Goal: Task Accomplishment & Management: Use online tool/utility

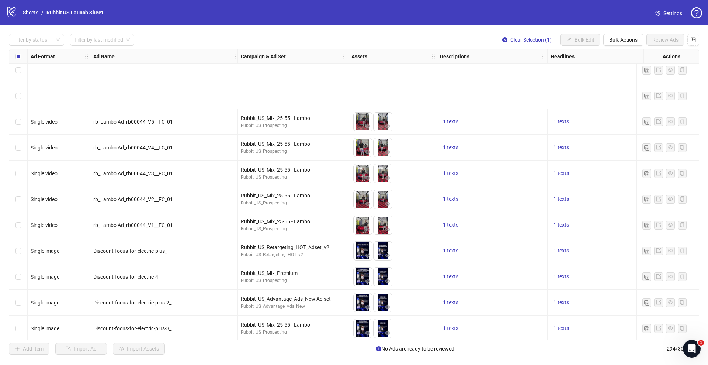
scroll to position [1147, 0]
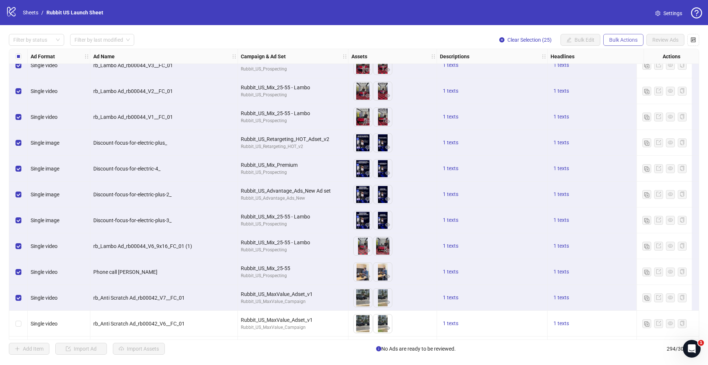
click at [630, 43] on button "Bulk Actions" at bounding box center [623, 40] width 40 height 12
click at [625, 53] on span "Delete" at bounding box center [633, 55] width 50 height 8
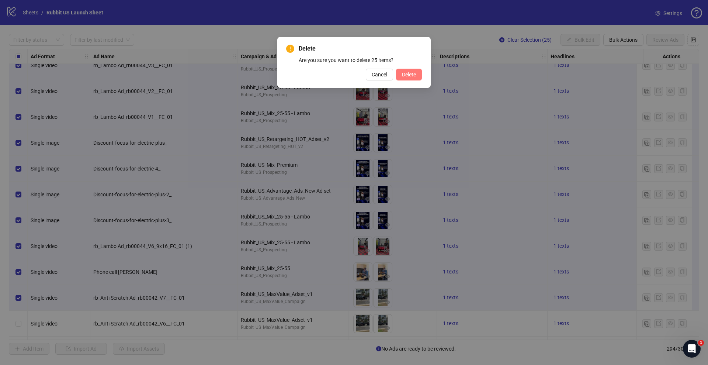
click at [408, 75] on span "Delete" at bounding box center [409, 75] width 14 height 6
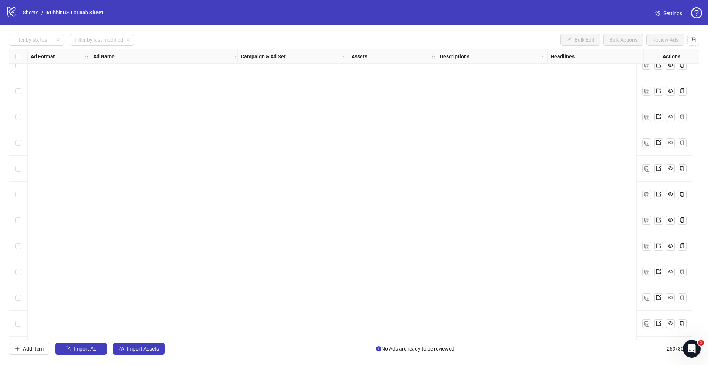
scroll to position [6668, 0]
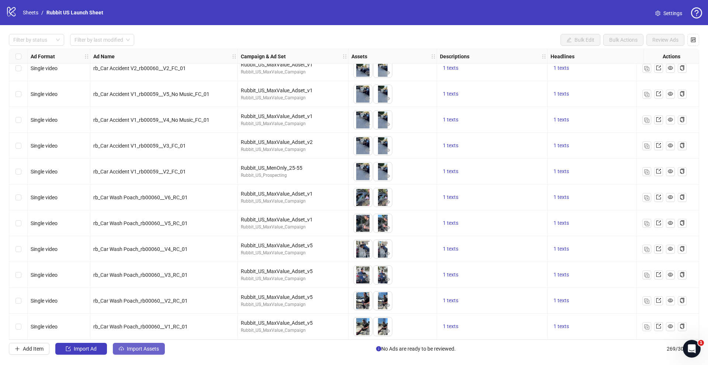
click at [139, 345] on span "Import Assets" at bounding box center [143, 348] width 32 height 6
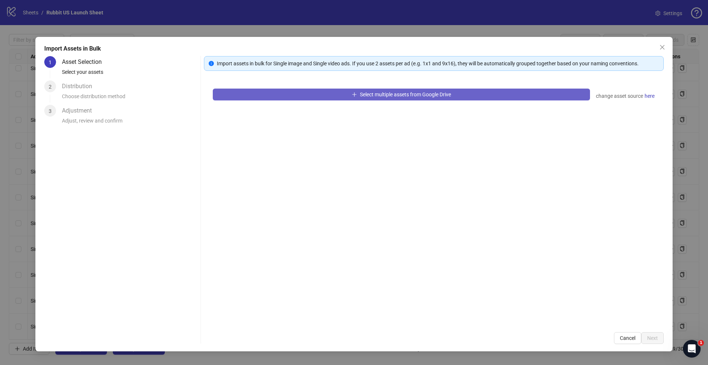
click at [258, 96] on button "Select multiple assets from Google Drive" at bounding box center [401, 94] width 377 height 12
click at [355, 95] on icon "plus" at bounding box center [354, 94] width 5 height 5
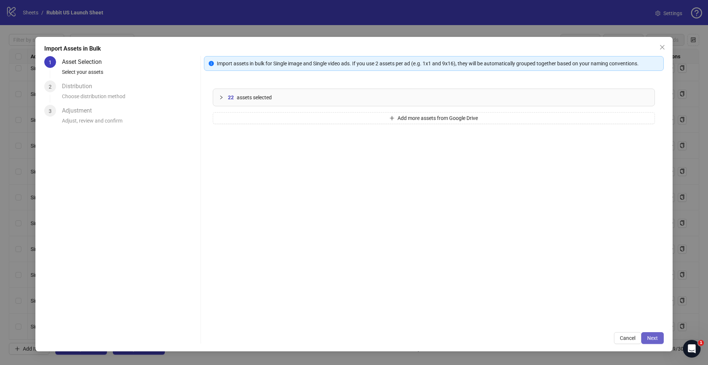
click at [660, 343] on button "Next" at bounding box center [652, 338] width 22 height 12
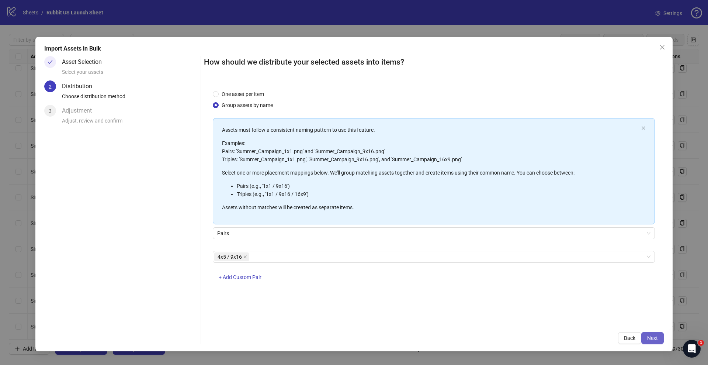
click at [651, 333] on button "Next" at bounding box center [652, 338] width 22 height 12
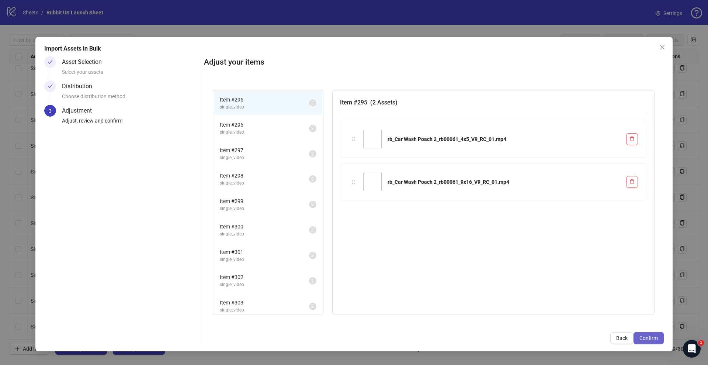
click at [649, 336] on span "Confirm" at bounding box center [648, 338] width 18 height 6
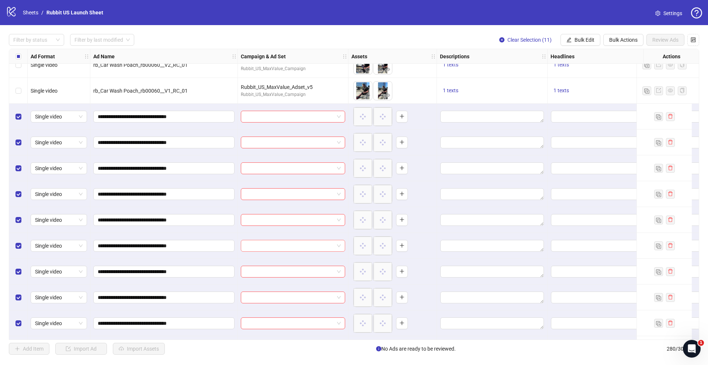
scroll to position [6916, 0]
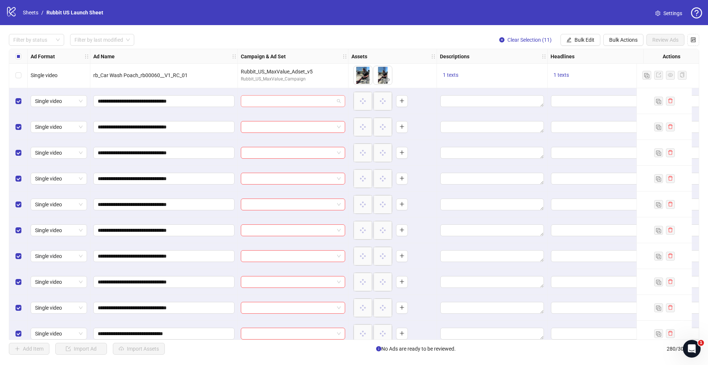
click at [298, 100] on input "search" at bounding box center [289, 100] width 89 height 11
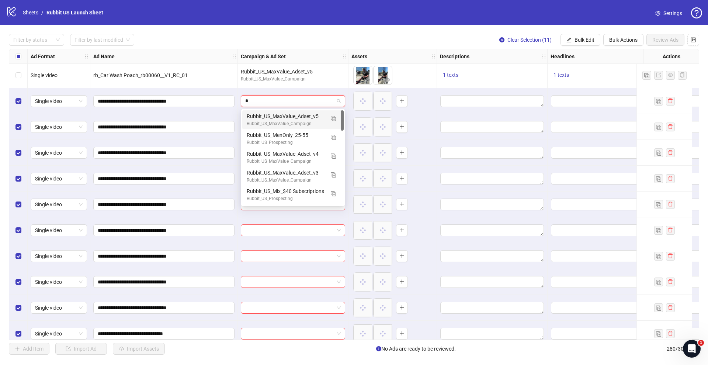
type input "**"
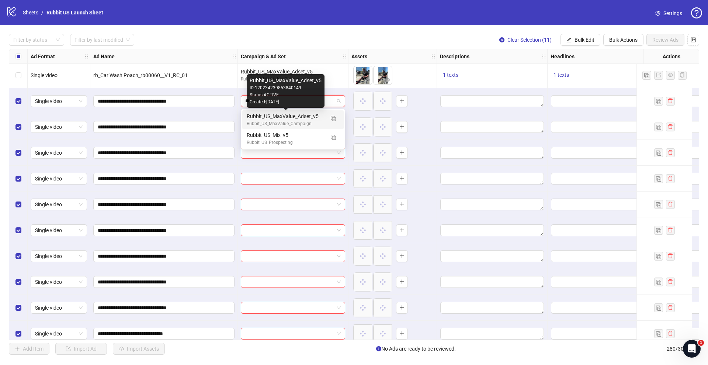
click at [291, 117] on div "Rubbit_US_MaxValue_Adset_v5" at bounding box center [286, 116] width 78 height 8
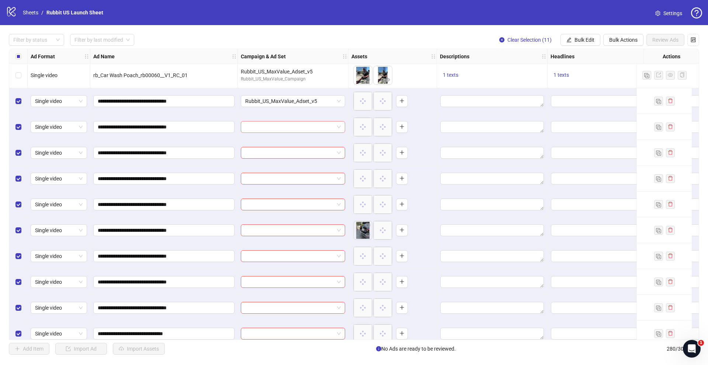
click at [290, 126] on input "search" at bounding box center [289, 126] width 89 height 11
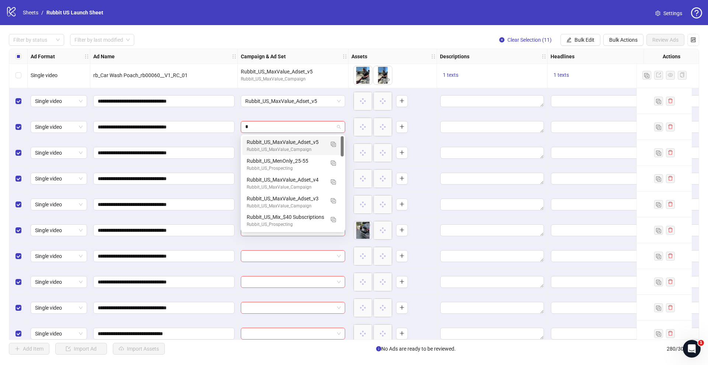
type input "**"
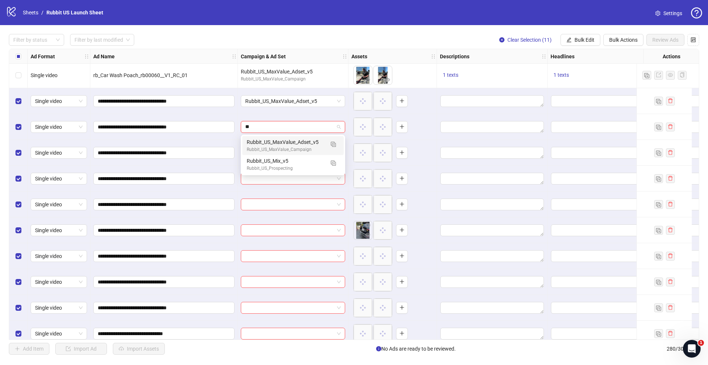
click at [291, 150] on div "Rubbit_US_MaxValue_Campaign" at bounding box center [286, 149] width 78 height 7
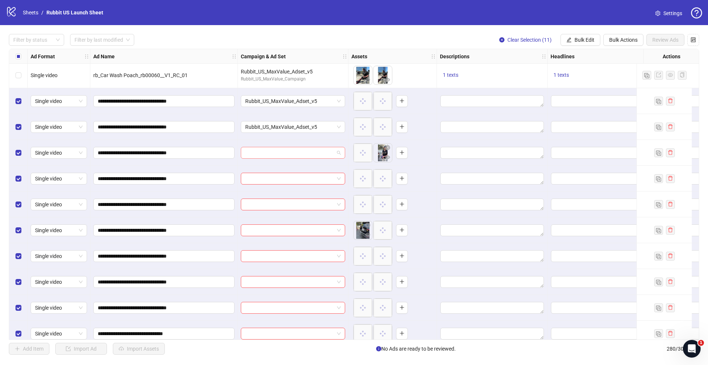
click at [289, 153] on input "search" at bounding box center [289, 152] width 89 height 11
type input "**"
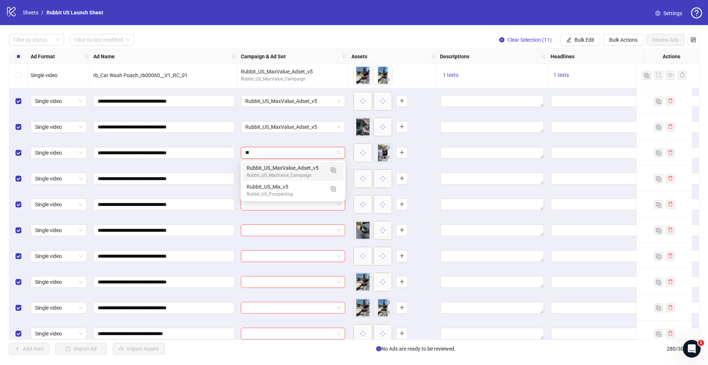
click at [288, 170] on div "Rubbit_US_MaxValue_Adset_v5" at bounding box center [286, 168] width 78 height 8
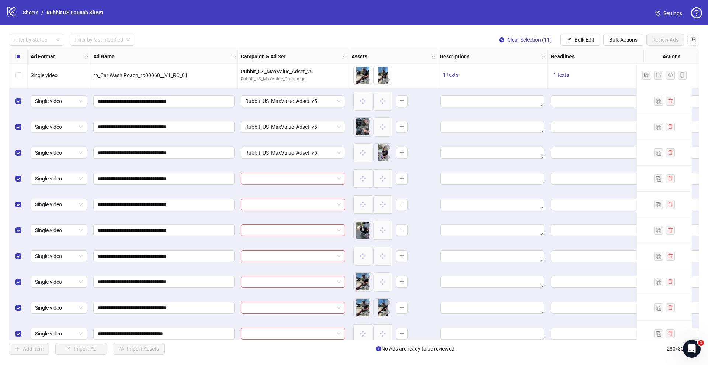
click at [283, 182] on input "search" at bounding box center [289, 178] width 89 height 11
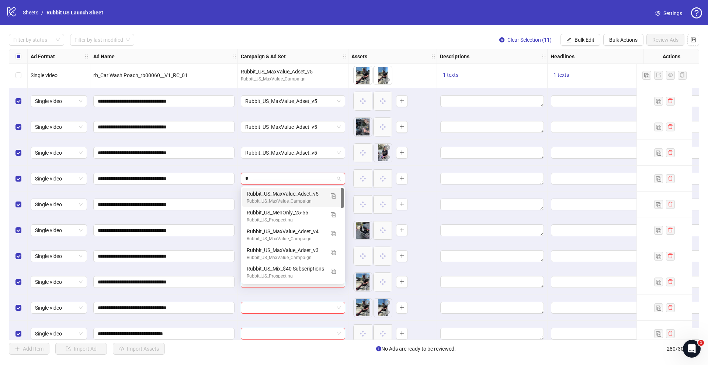
type input "**"
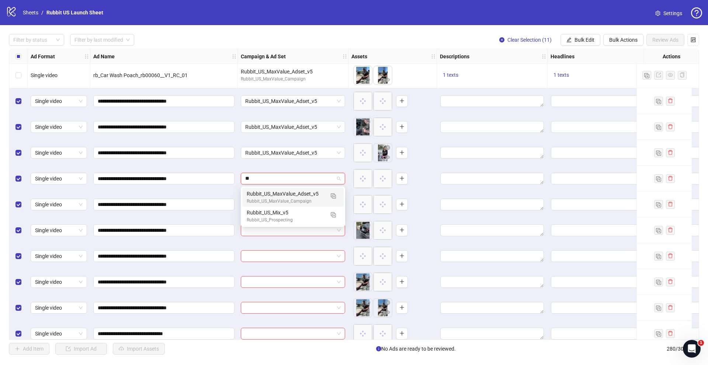
click at [283, 198] on div "Rubbit_US_MaxValue_Campaign" at bounding box center [286, 201] width 78 height 7
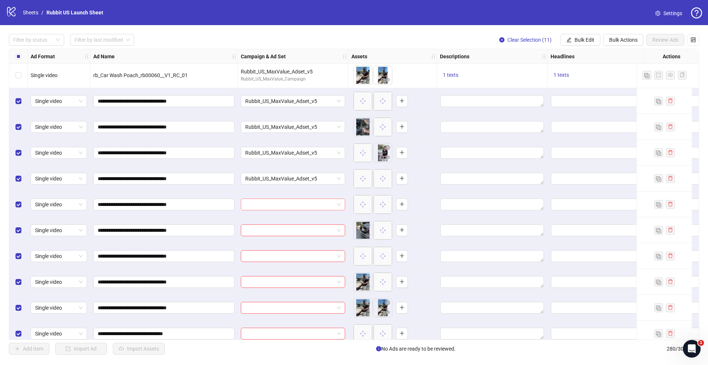
click at [283, 206] on input "search" at bounding box center [289, 204] width 89 height 11
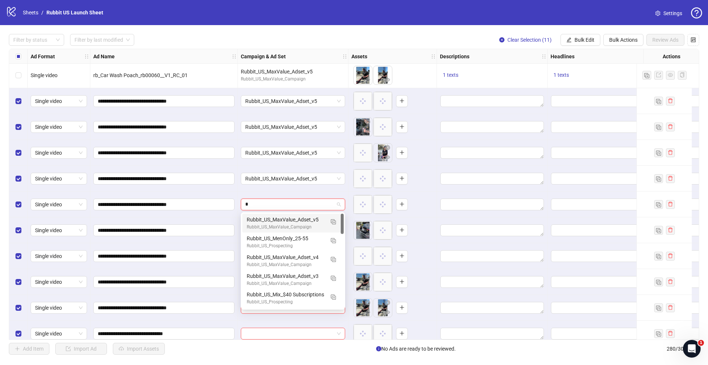
type input "**"
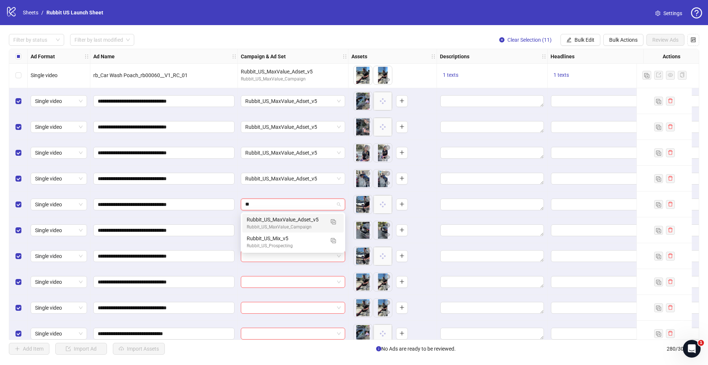
scroll to position [6952, 0]
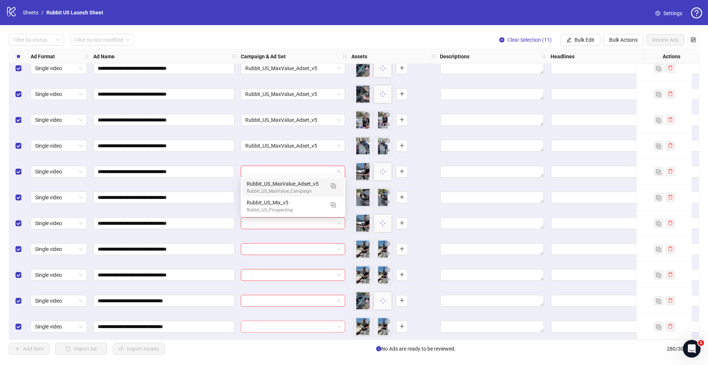
click at [272, 329] on div at bounding box center [293, 326] width 104 height 12
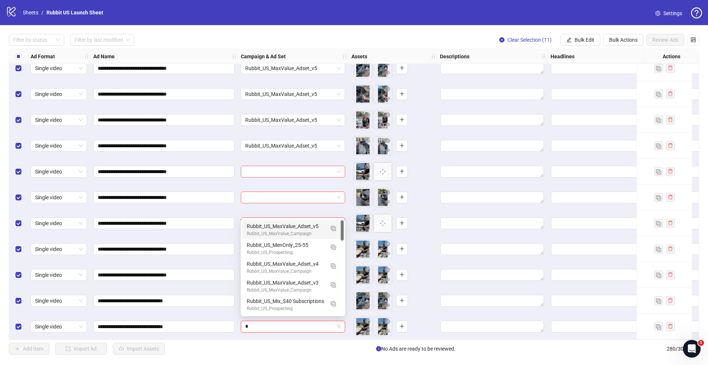
type input "**"
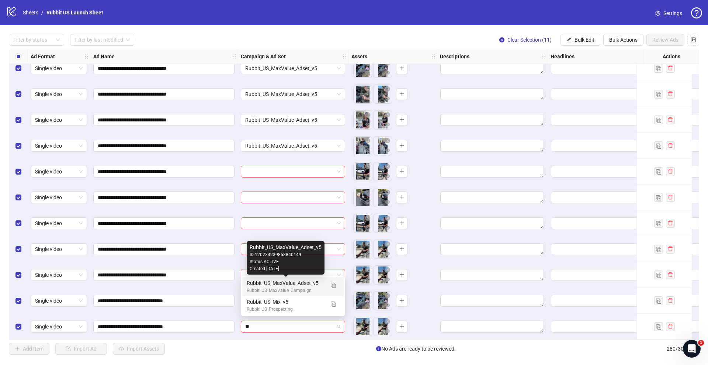
click at [290, 284] on div "Rubbit_US_MaxValue_Adset_v5" at bounding box center [286, 283] width 78 height 8
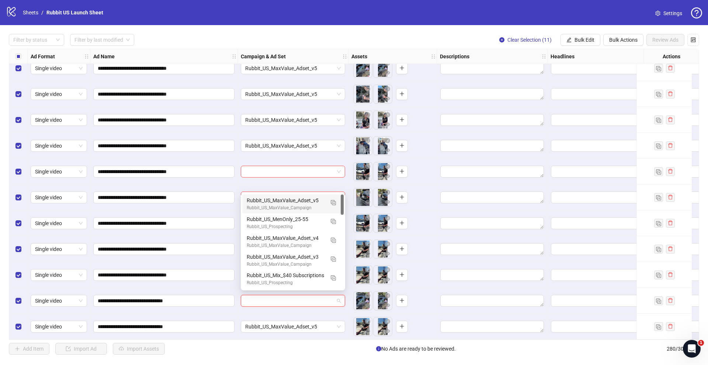
click at [288, 296] on input "search" at bounding box center [289, 300] width 89 height 11
type input "**"
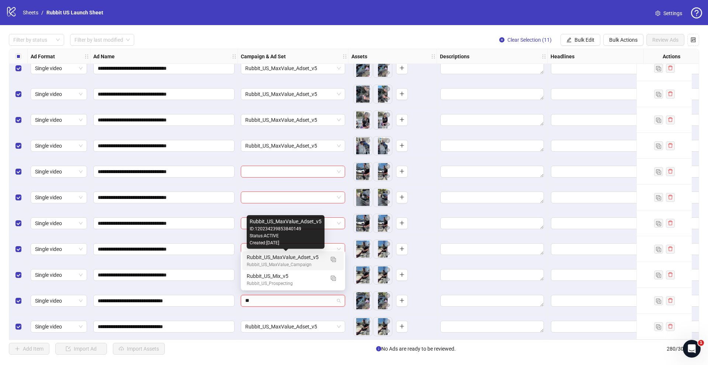
click at [291, 257] on div "Rubbit_US_MaxValue_Adset_v5" at bounding box center [286, 257] width 78 height 8
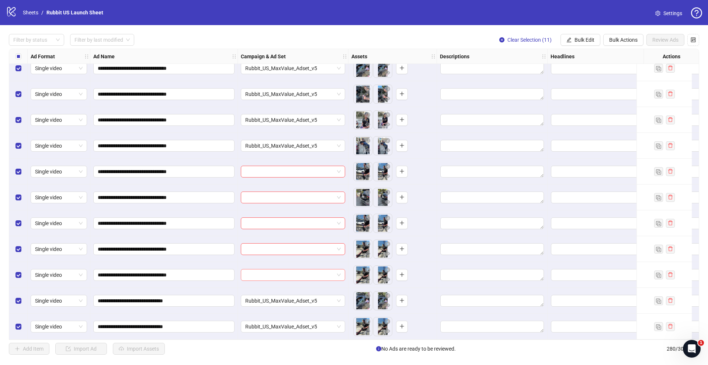
click at [286, 270] on input "search" at bounding box center [289, 274] width 89 height 11
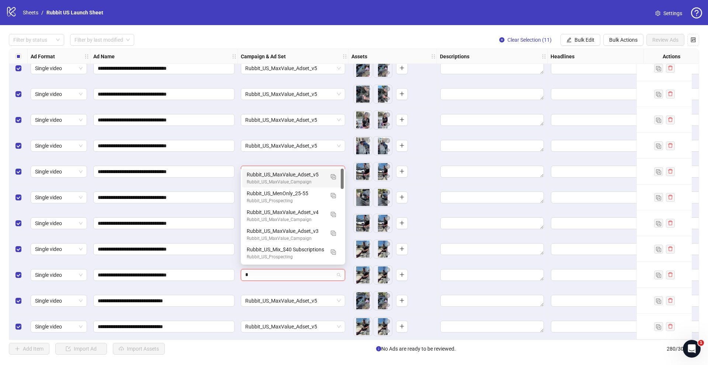
type input "**"
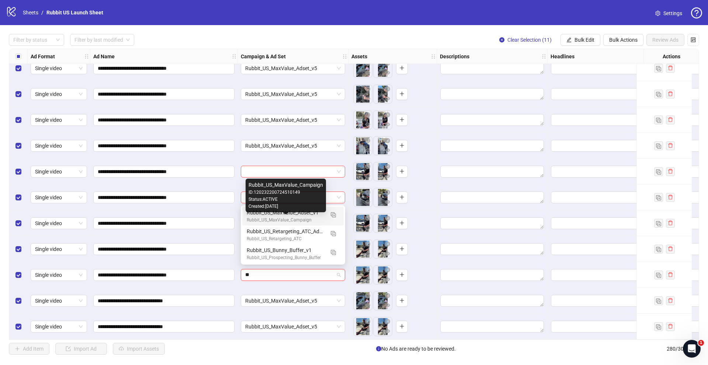
click at [290, 217] on div "Rubbit_US_MaxValue_Campaign" at bounding box center [286, 219] width 78 height 7
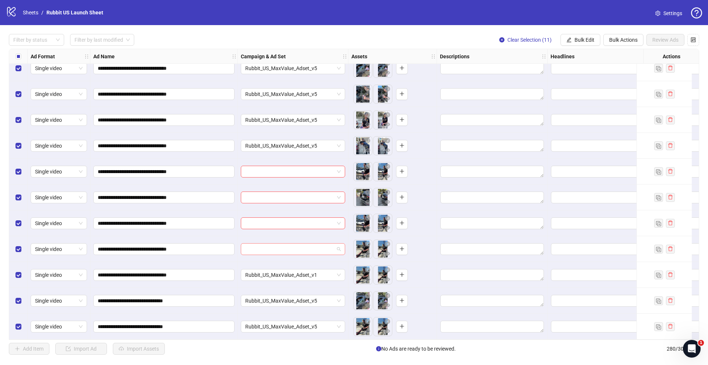
click at [278, 244] on input "search" at bounding box center [289, 248] width 89 height 11
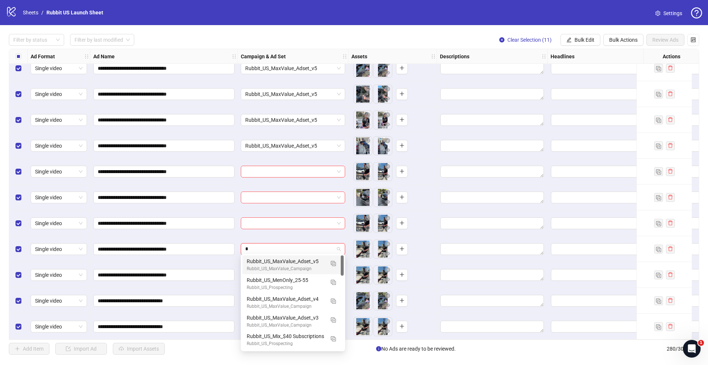
type input "**"
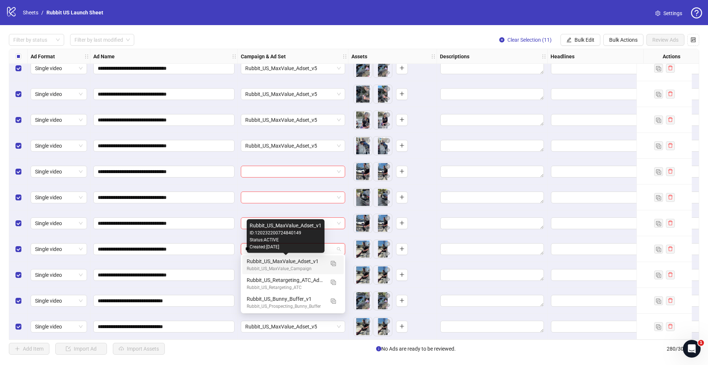
click at [282, 262] on div "Rubbit_US_MaxValue_Adset_v1" at bounding box center [286, 261] width 78 height 8
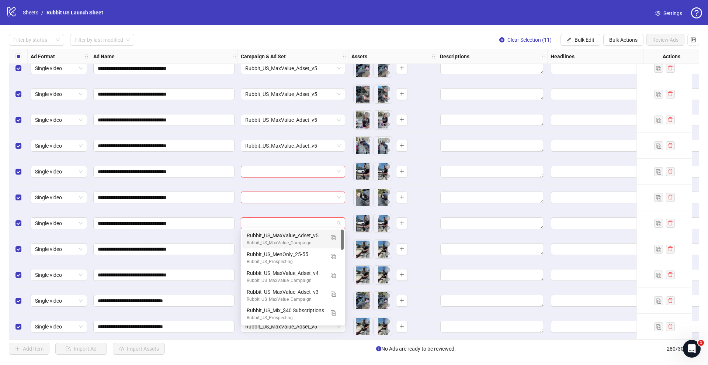
click at [293, 223] on input "search" at bounding box center [289, 222] width 89 height 11
type input "**"
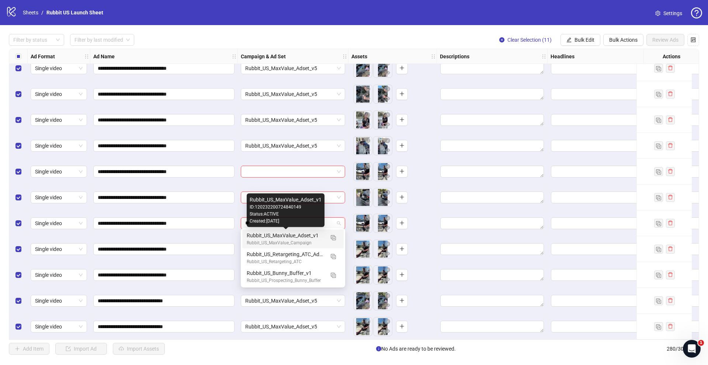
click at [296, 238] on div "Rubbit_US_MaxValue_Adset_v1" at bounding box center [286, 235] width 78 height 8
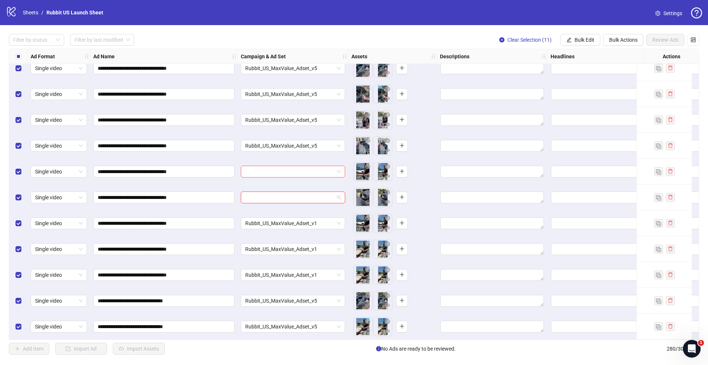
click at [296, 192] on input "search" at bounding box center [289, 197] width 89 height 11
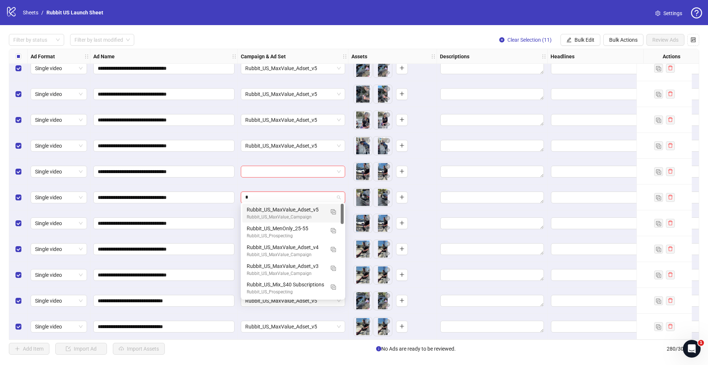
type input "**"
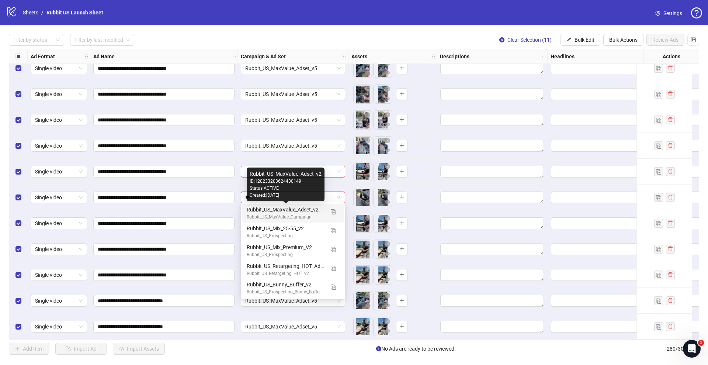
click at [298, 213] on div "Rubbit_US_MaxValue_Adset_v2" at bounding box center [286, 209] width 78 height 8
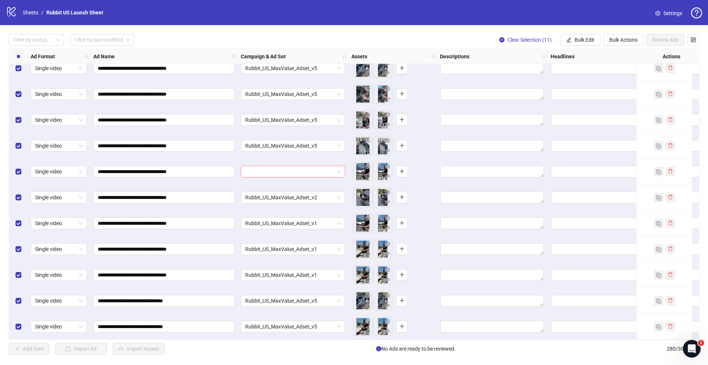
click at [292, 170] on input "search" at bounding box center [289, 171] width 89 height 11
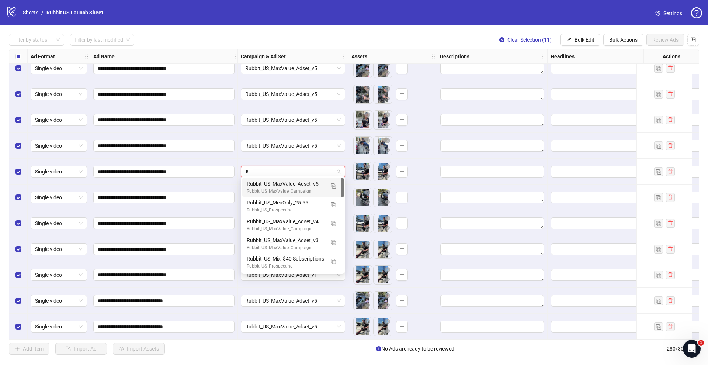
type input "**"
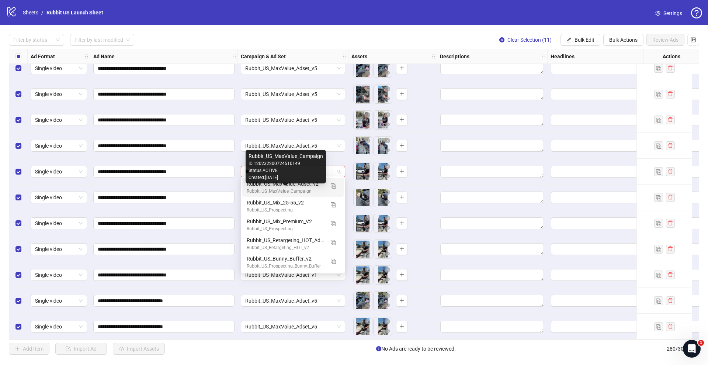
click at [297, 188] on div "Rubbit_US_MaxValue_Campaign" at bounding box center [286, 191] width 78 height 7
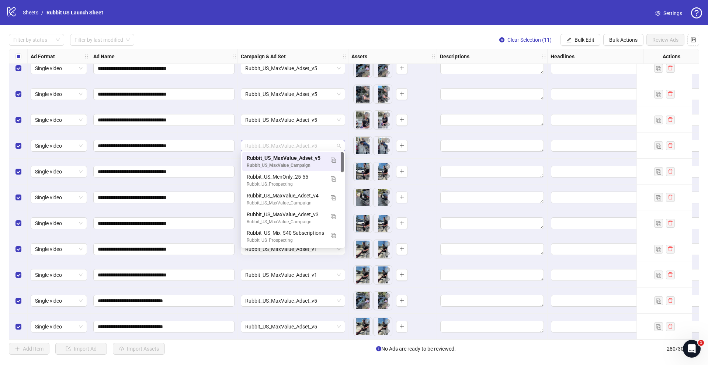
click at [300, 147] on span "Rubbit_US_MaxValue_Adset_v5" at bounding box center [292, 145] width 95 height 11
type input "**"
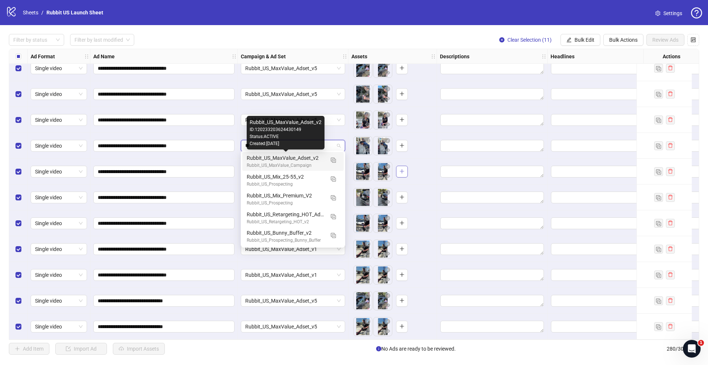
click at [304, 160] on div "Rubbit_US_MaxValue_Adset_v2" at bounding box center [286, 158] width 78 height 8
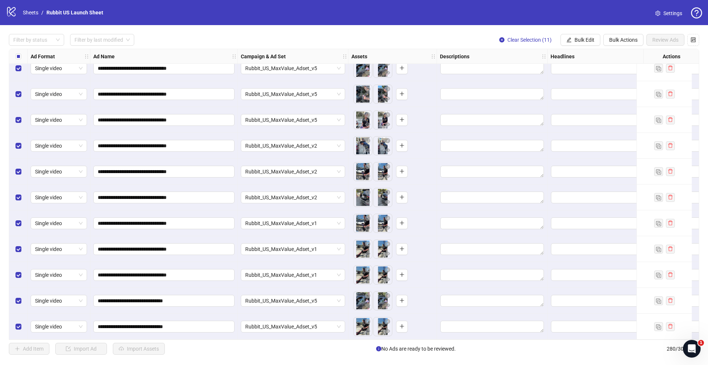
scroll to position [6952, 40]
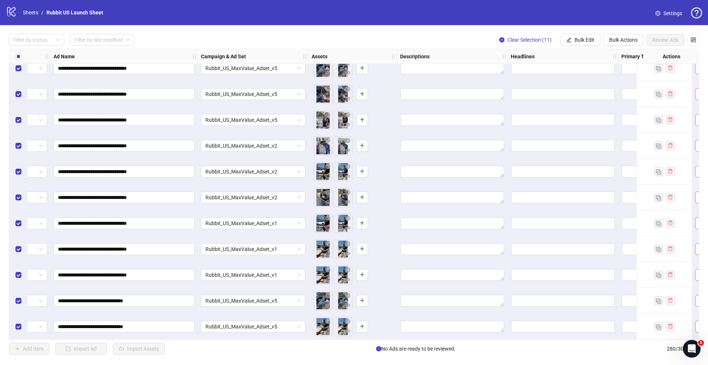
click at [328, 148] on icon "eye" at bounding box center [327, 150] width 5 height 4
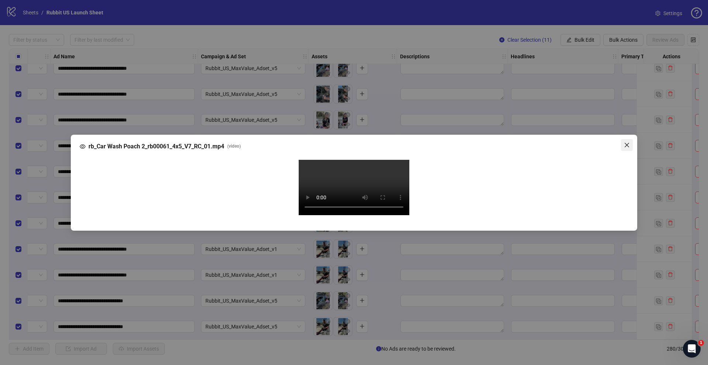
click at [623, 142] on span "Close" at bounding box center [627, 145] width 12 height 6
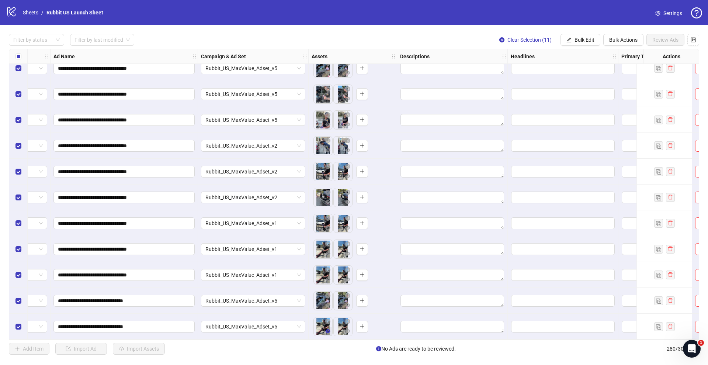
click at [329, 329] on icon "eye" at bounding box center [327, 331] width 5 height 4
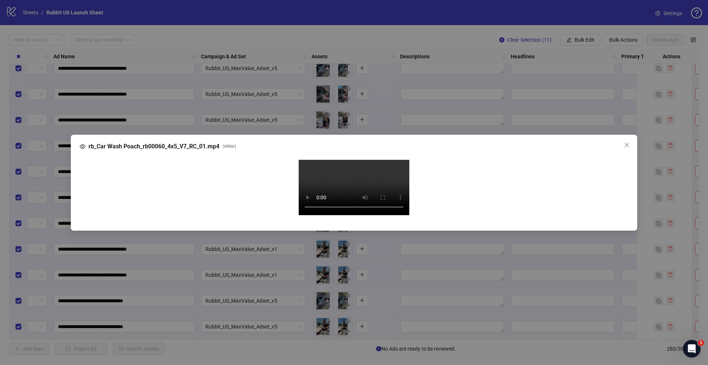
click at [50, 211] on div "rb_Car Wash Poach_rb00060_4x5_V7_RC_01.mp4 ( video ) Your browser does not supp…" at bounding box center [354, 182] width 708 height 365
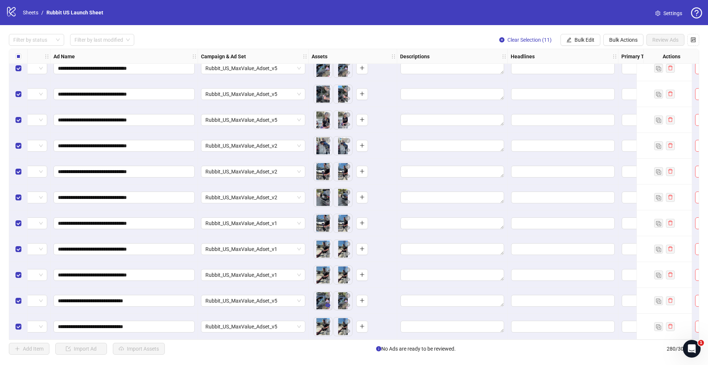
click at [328, 302] on icon "eye" at bounding box center [327, 304] width 5 height 5
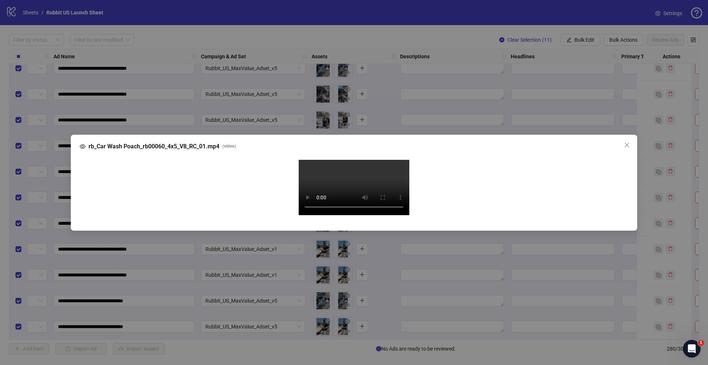
click at [52, 226] on div "rb_Car Wash Poach_rb00060_4x5_V8_RC_01.mp4 ( video ) Your browser does not supp…" at bounding box center [354, 182] width 708 height 365
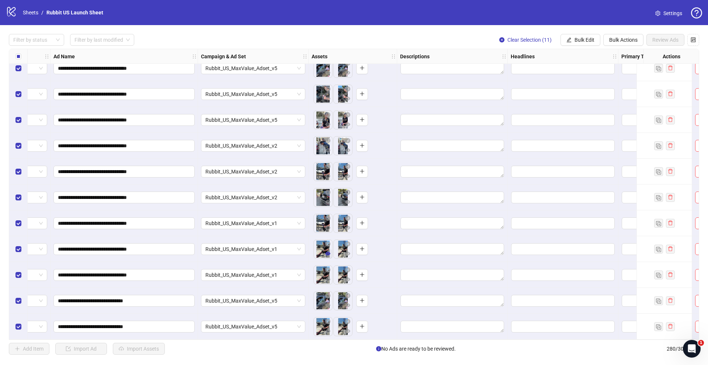
click at [328, 252] on icon "eye" at bounding box center [327, 253] width 5 height 4
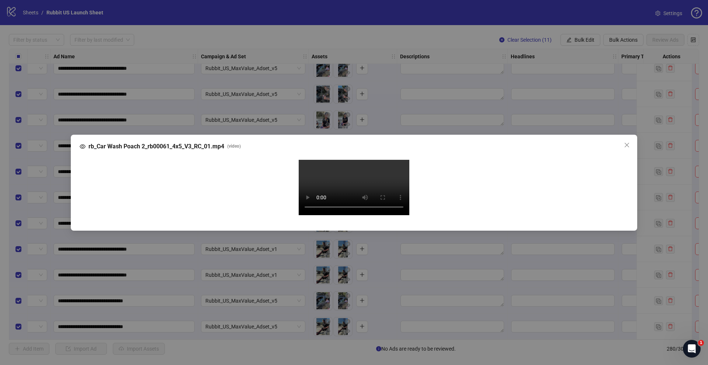
click at [41, 238] on div "rb_Car Wash Poach 2_rb00061_4x5_V3_RC_01.mp4 ( video ) Your browser does not su…" at bounding box center [354, 182] width 708 height 365
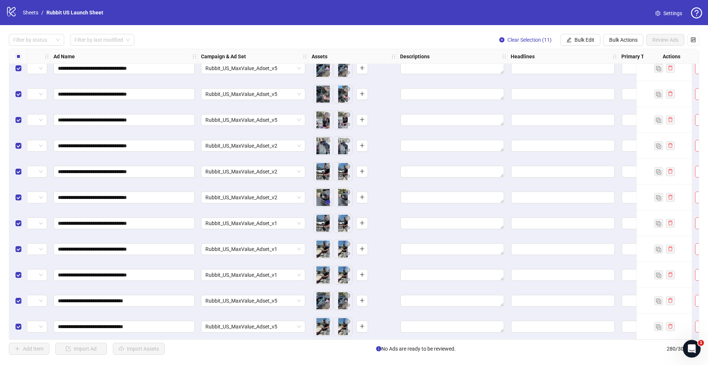
click at [328, 199] on icon "eye" at bounding box center [327, 201] width 5 height 5
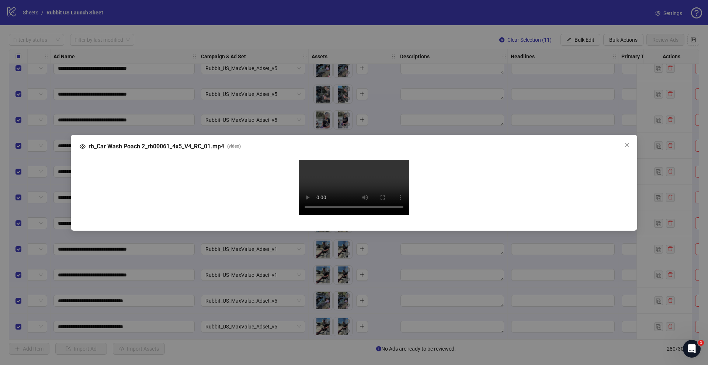
click at [55, 225] on div "rb_Car Wash Poach 2_rb00061_4x5_V4_RC_01.mp4 ( video ) Your browser does not su…" at bounding box center [354, 182] width 708 height 365
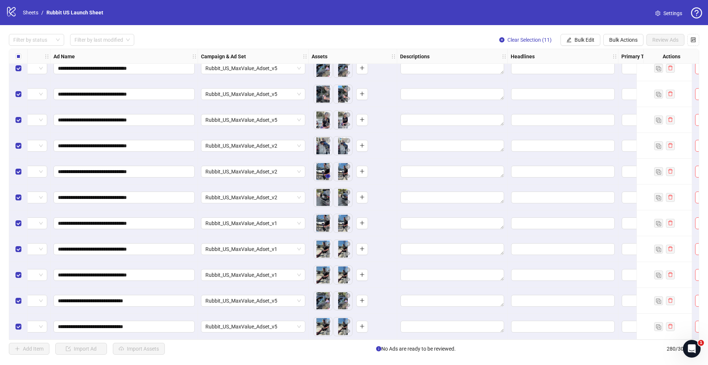
click at [327, 174] on icon "eye" at bounding box center [327, 176] width 5 height 4
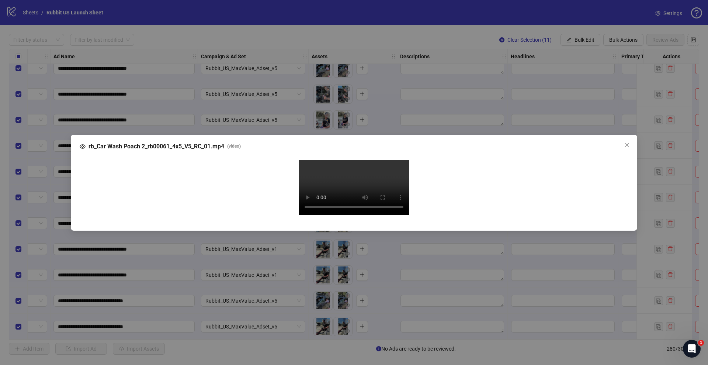
click at [47, 235] on div "rb_Car Wash Poach 2_rb00061_4x5_V5_RC_01.mp4 ( video ) Your browser does not su…" at bounding box center [354, 182] width 708 height 365
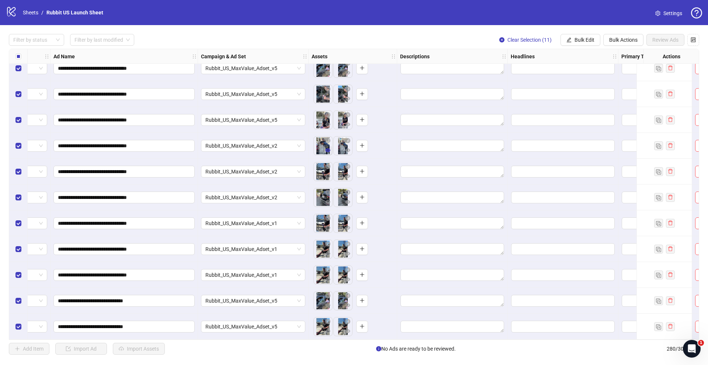
click at [331, 151] on button "button" at bounding box center [327, 150] width 9 height 9
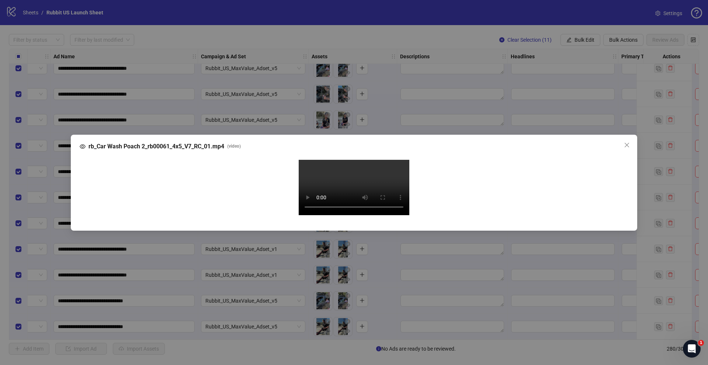
click at [38, 248] on div "rb_Car Wash Poach 2_rb00061_4x5_V7_RC_01.mp4 ( video ) Your browser does not su…" at bounding box center [354, 182] width 708 height 365
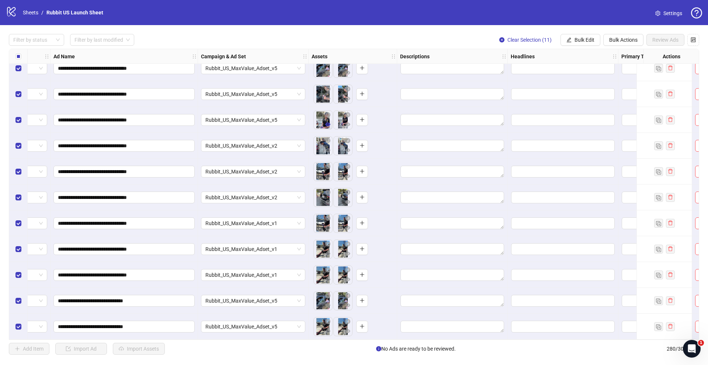
click at [328, 122] on icon "eye" at bounding box center [327, 124] width 5 height 4
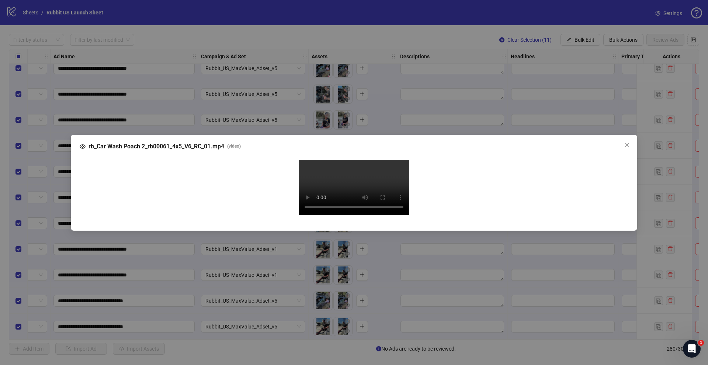
click at [40, 214] on div "rb_Car Wash Poach 2_rb00061_4x5_V6_RC_01.mp4 ( video ) Your browser does not su…" at bounding box center [354, 182] width 708 height 365
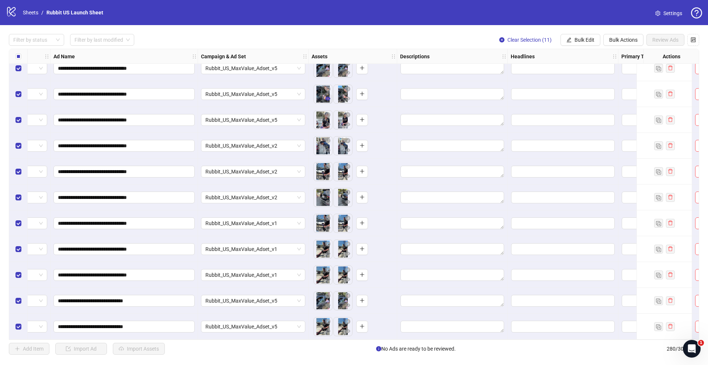
click at [327, 97] on icon "eye" at bounding box center [327, 99] width 5 height 4
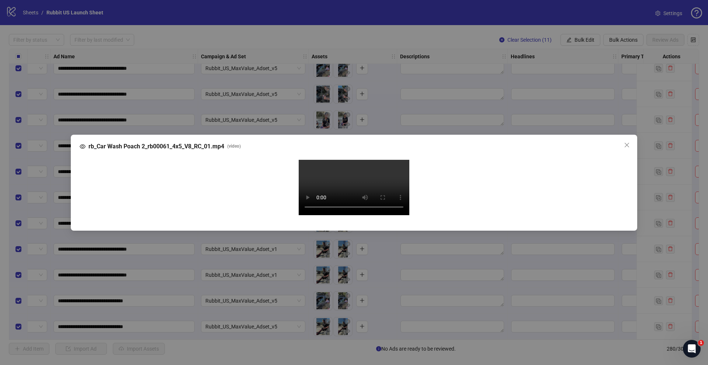
click at [28, 115] on div "rb_Car Wash Poach 2_rb00061_4x5_V8_RC_01.mp4 ( video ) Your browser does not su…" at bounding box center [354, 182] width 708 height 365
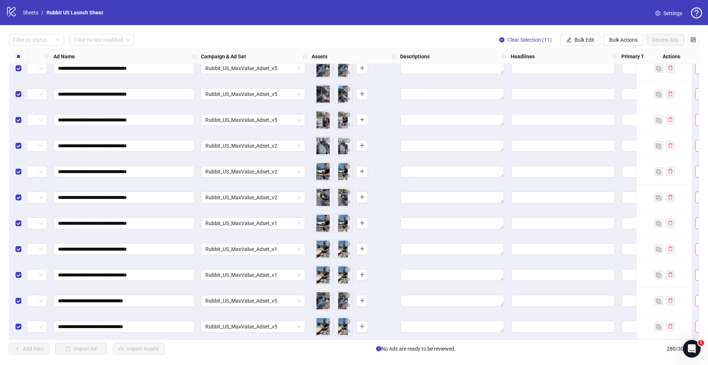
scroll to position [6897, 40]
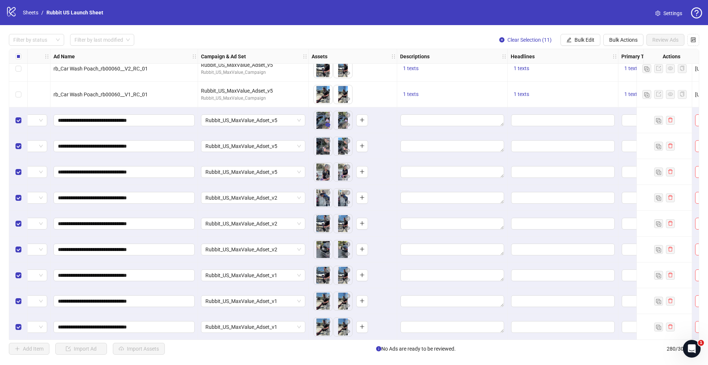
click at [328, 126] on icon "eye" at bounding box center [327, 125] width 5 height 4
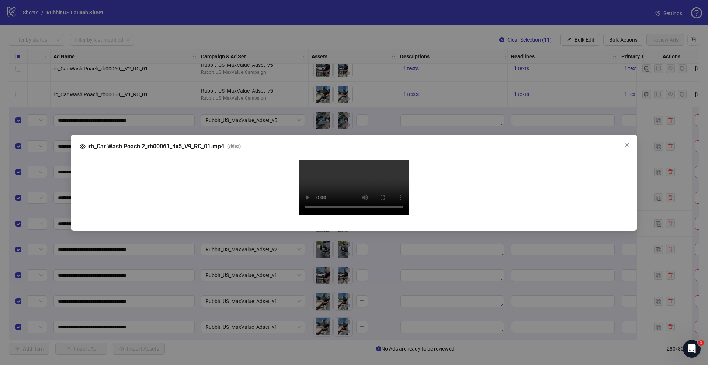
click at [33, 265] on div "rb_Car Wash Poach 2_rb00061_4x5_V9_RC_01.mp4 ( video ) Your browser does not su…" at bounding box center [354, 182] width 708 height 365
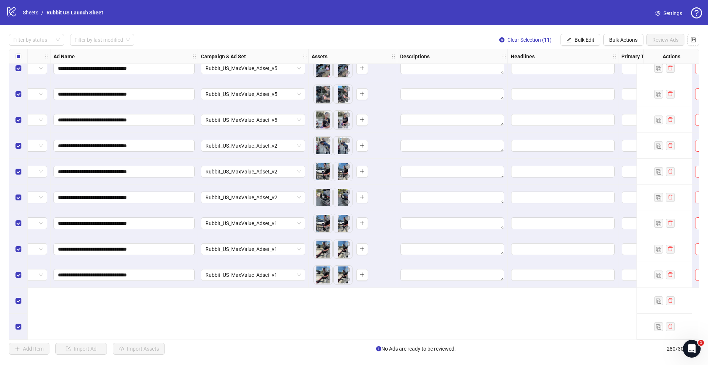
scroll to position [6862, 40]
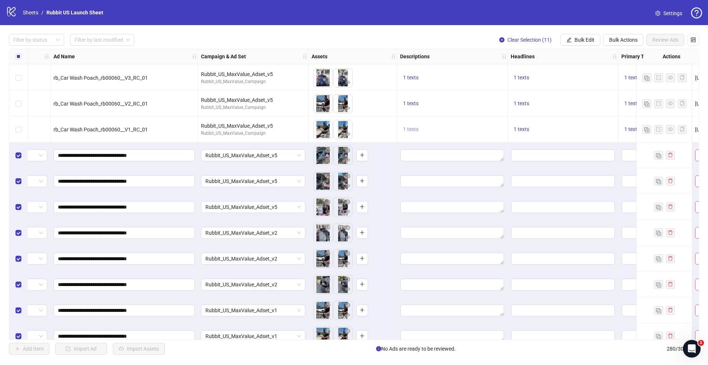
click at [414, 126] on span "1 texts" at bounding box center [410, 129] width 15 height 6
click at [477, 124] on div "Get yours [DATE]!" at bounding box center [485, 124] width 61 height 8
copy div "Get yours [DATE]!"
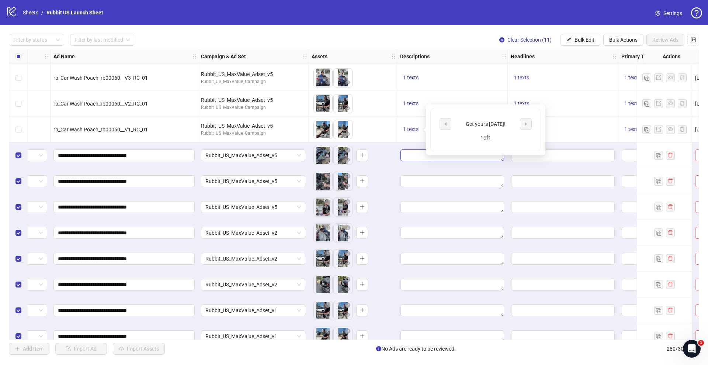
click at [407, 158] on textarea "Edit values" at bounding box center [452, 155] width 104 height 12
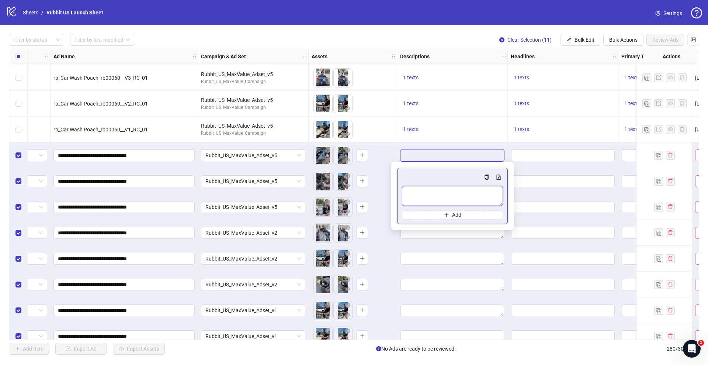
click at [445, 197] on textarea "Multi-text input container - paste or copy values" at bounding box center [452, 196] width 101 height 20
paste textarea "**********"
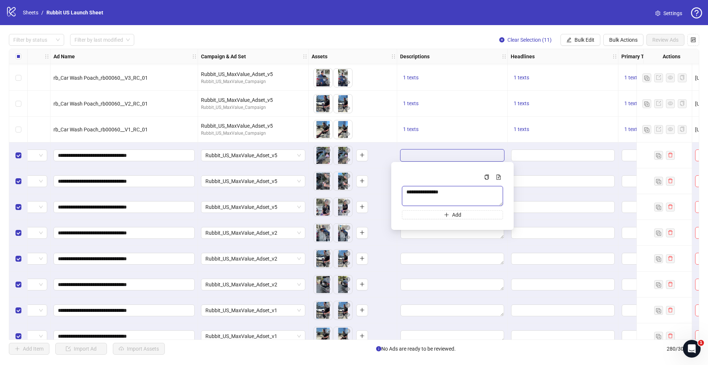
type textarea "**********"
click at [528, 129] on span "1 texts" at bounding box center [520, 129] width 15 height 6
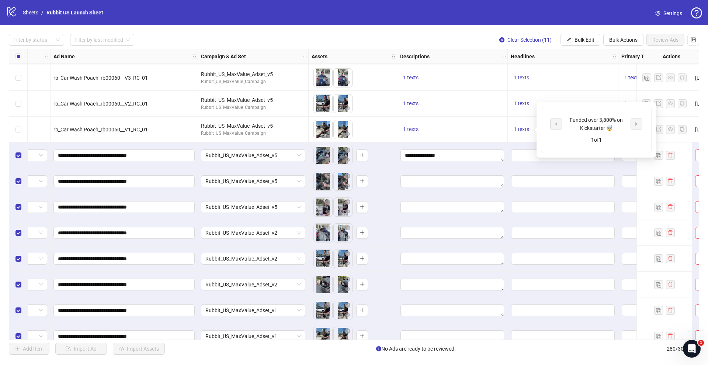
click at [587, 116] on div "Funded over 3,800% on Kickstarter 🤯" at bounding box center [595, 124] width 61 height 16
copy div "Funded over 3,800% on Kickstarter 🤯"
click at [528, 153] on input "Edit values" at bounding box center [563, 155] width 104 height 12
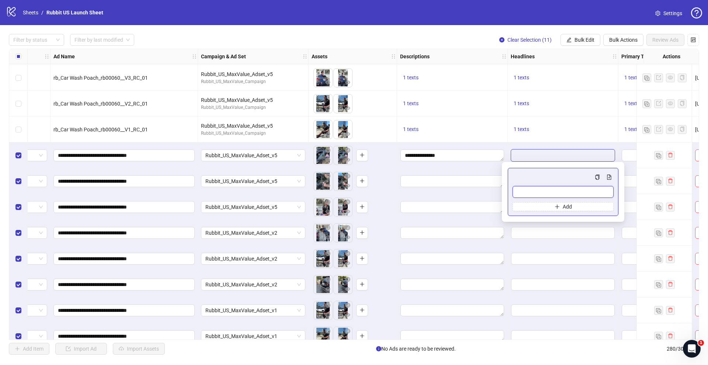
click at [543, 189] on input "Multi-input container - paste or copy values" at bounding box center [562, 192] width 101 height 12
paste input "**********"
type input "**********"
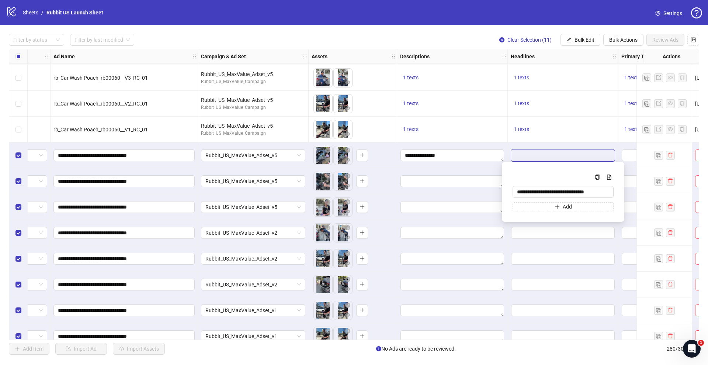
click at [485, 170] on div at bounding box center [452, 181] width 111 height 26
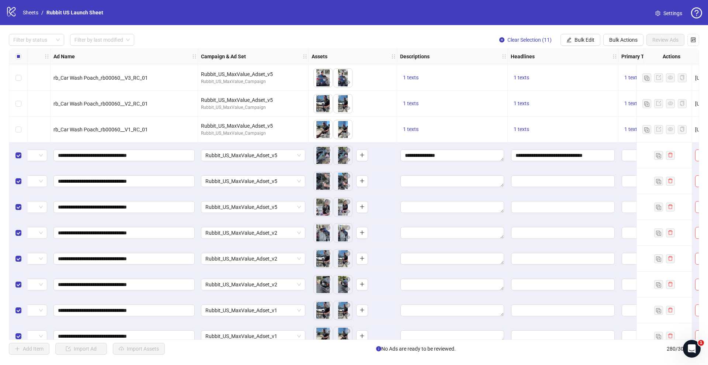
scroll to position [6862, 142]
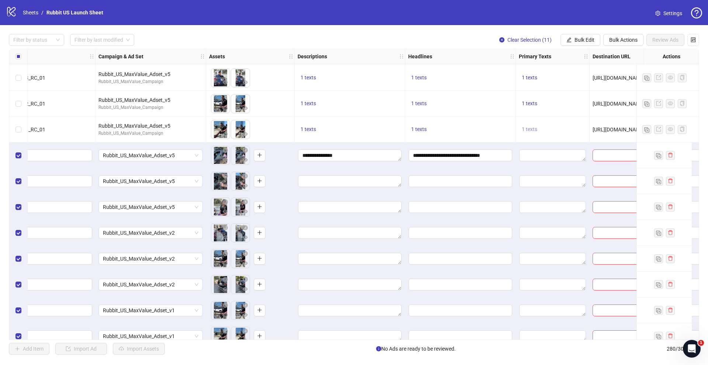
click at [525, 131] on span "1 texts" at bounding box center [529, 129] width 15 height 6
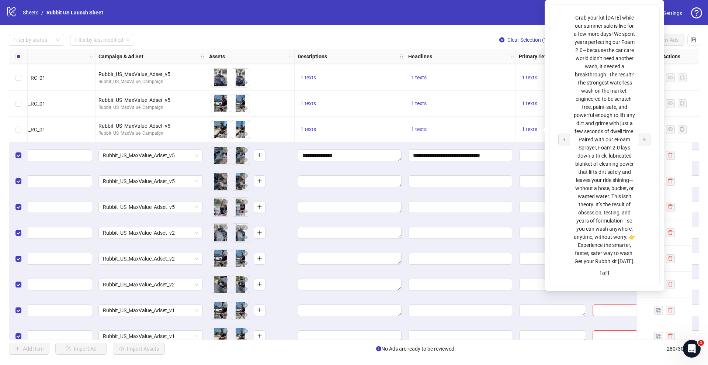
click at [598, 141] on div "Grab your kit [DATE] while our summer sale is live for a few more days! We spen…" at bounding box center [604, 139] width 61 height 251
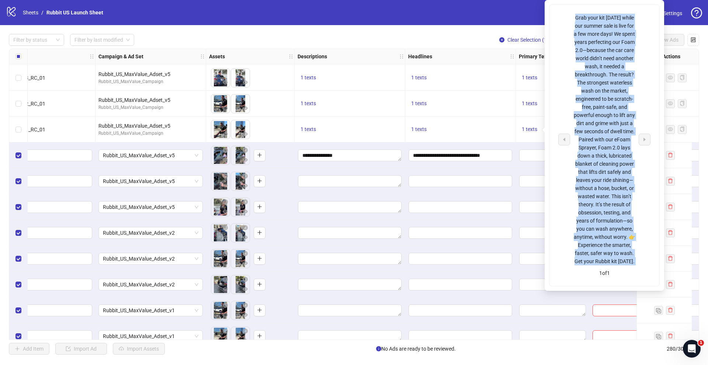
click at [598, 141] on div "Grab your kit [DATE] while our summer sale is live for a few more days! We spen…" at bounding box center [604, 139] width 61 height 251
copy div "Grab your kit [DATE] while our summer sale is live for a few more days! We spen…"
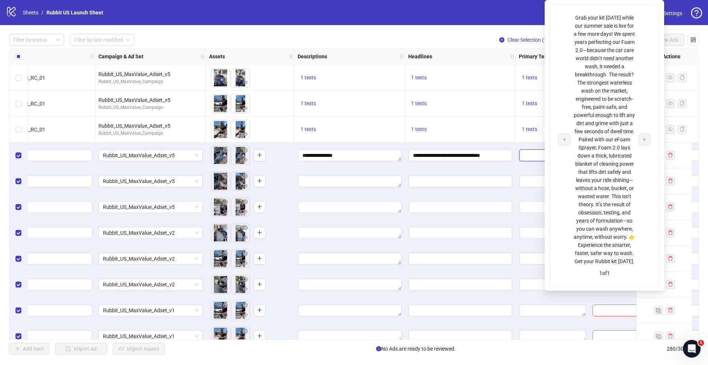
click at [527, 154] on textarea "Edit values" at bounding box center [552, 155] width 67 height 12
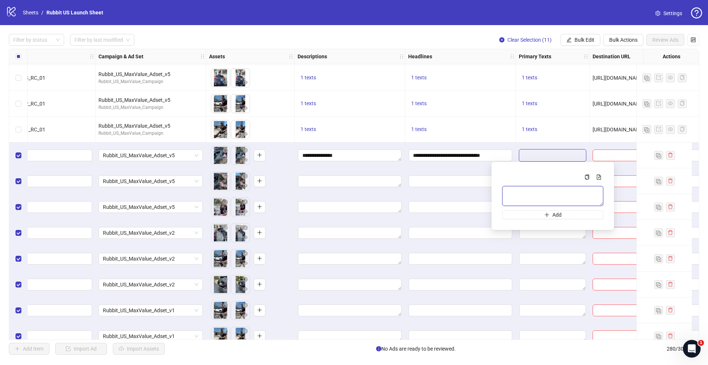
click at [534, 194] on textarea "Multi-text input container - paste or copy values" at bounding box center [552, 196] width 101 height 20
paste textarea "**********"
type textarea "**********"
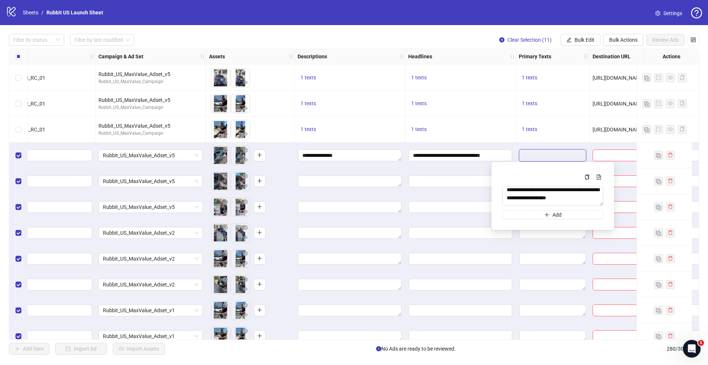
click at [515, 147] on div "**********" at bounding box center [460, 155] width 111 height 26
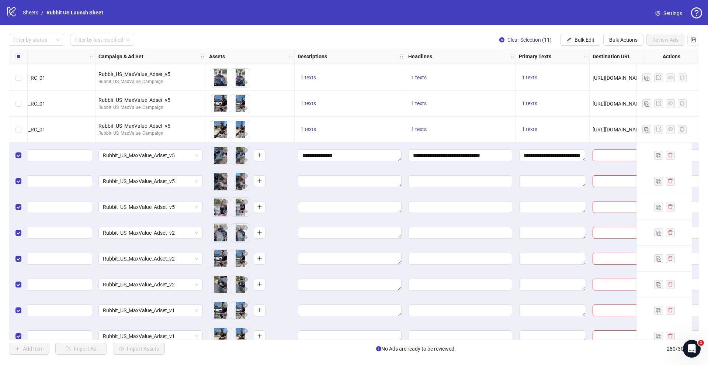
scroll to position [6863, 255]
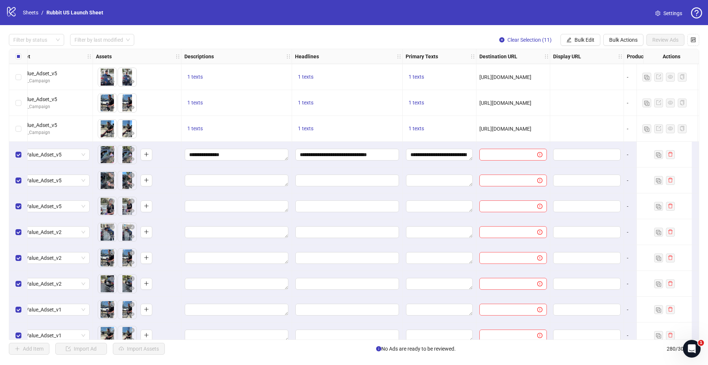
click at [497, 126] on span "[URL][DOMAIN_NAME]" at bounding box center [505, 129] width 52 height 6
copy span "[URL][DOMAIN_NAME]"
click at [498, 157] on input "text" at bounding box center [505, 154] width 43 height 8
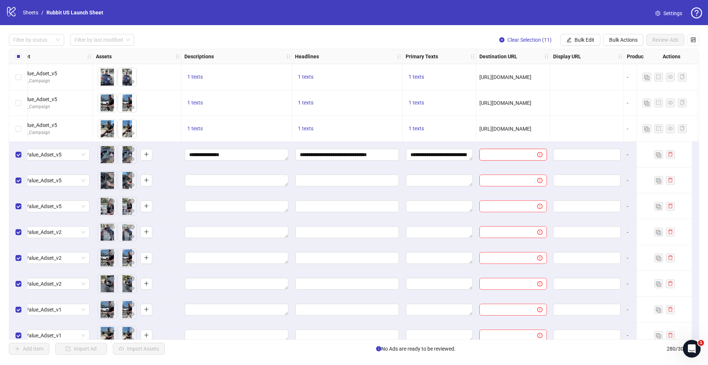
paste input "**********"
type input "**********"
click at [502, 168] on div at bounding box center [513, 180] width 74 height 26
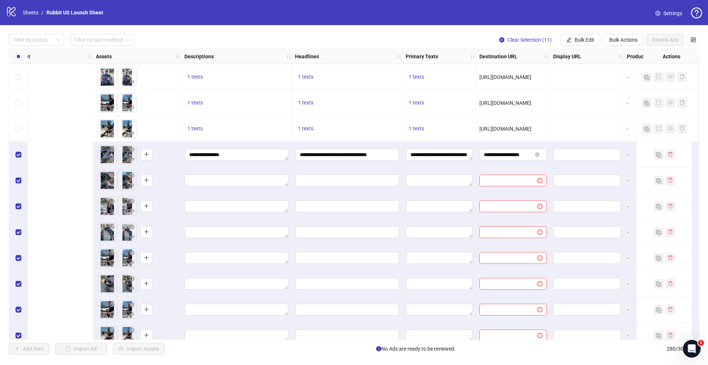
scroll to position [6863, 468]
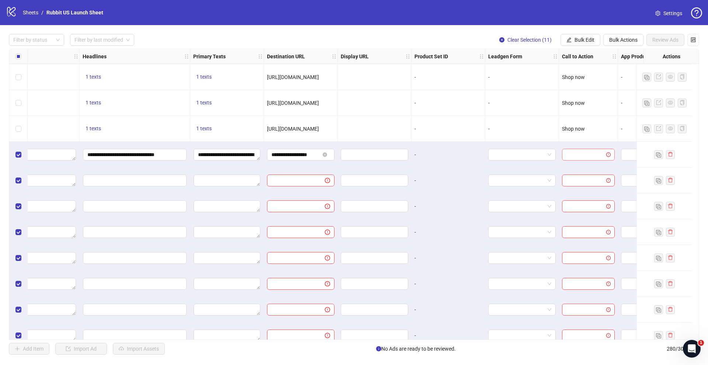
click at [572, 157] on input "search" at bounding box center [584, 154] width 37 height 11
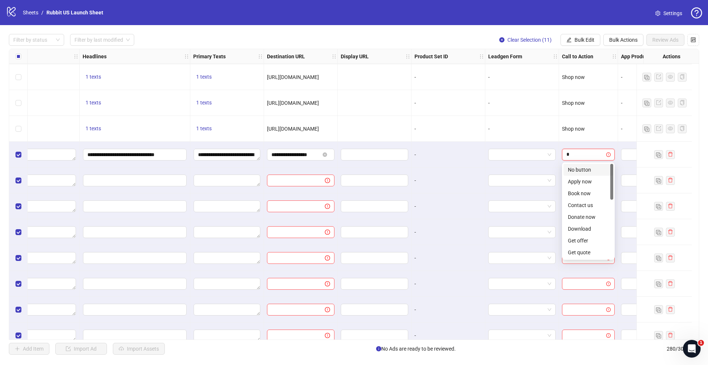
type input "**"
click at [579, 180] on div "Shop now" at bounding box center [588, 181] width 41 height 8
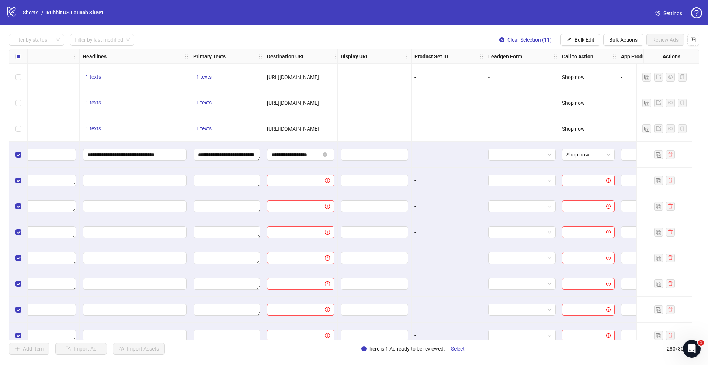
scroll to position [6863, 523]
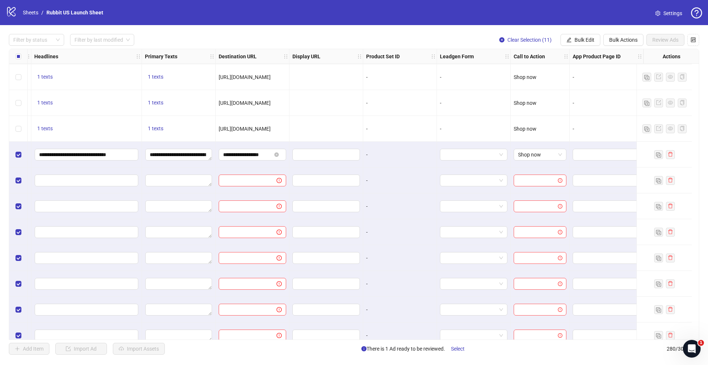
click at [585, 33] on div "Filter by status Filter by last modified Clear Selection (11) Bulk Edit Bulk Ac…" at bounding box center [354, 194] width 708 height 338
click at [583, 43] on button "Bulk Edit" at bounding box center [580, 40] width 40 height 12
click at [588, 159] on span "Call to Action" at bounding box center [587, 161] width 44 height 8
click at [630, 91] on icon "check" at bounding box center [628, 90] width 5 height 5
click at [574, 41] on span "Bulk Edit" at bounding box center [584, 40] width 20 height 6
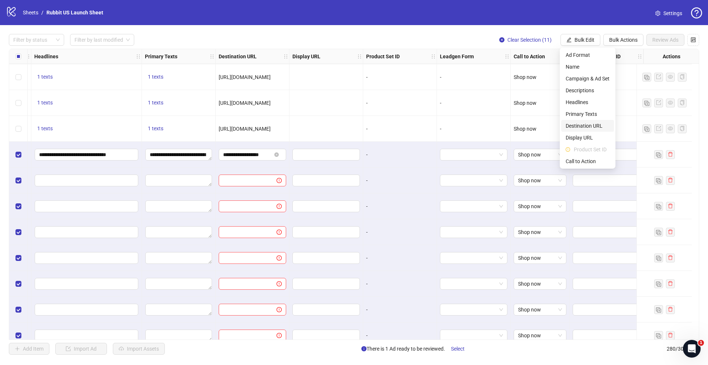
click at [582, 126] on span "Destination URL" at bounding box center [587, 126] width 44 height 8
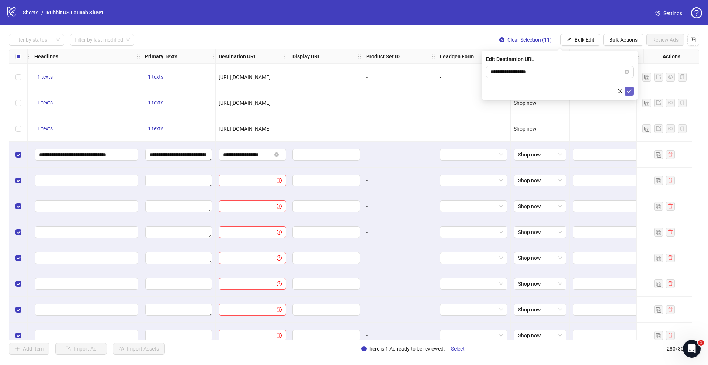
click at [629, 88] on icon "check" at bounding box center [628, 90] width 5 height 5
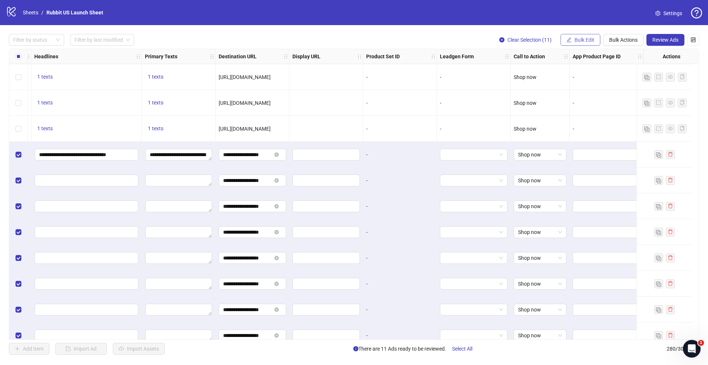
click at [578, 39] on span "Bulk Edit" at bounding box center [584, 40] width 20 height 6
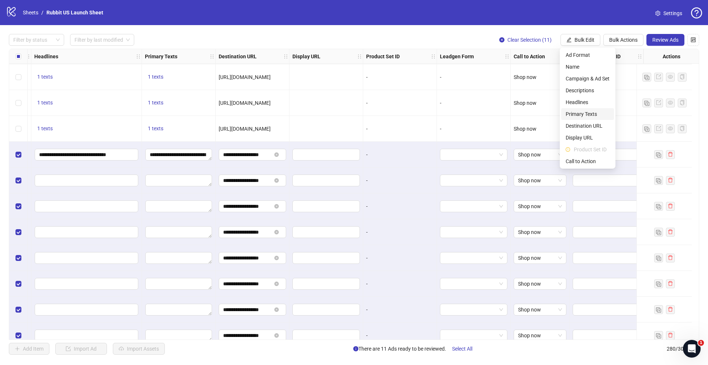
click at [585, 116] on span "Primary Texts" at bounding box center [587, 114] width 44 height 8
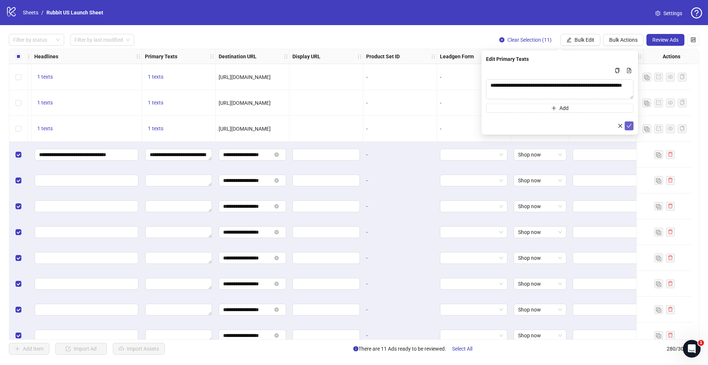
click at [628, 125] on icon "check" at bounding box center [628, 125] width 5 height 5
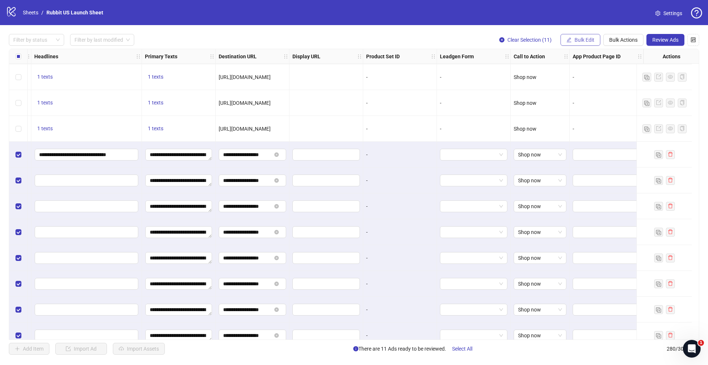
click at [579, 37] on span "Bulk Edit" at bounding box center [584, 40] width 20 height 6
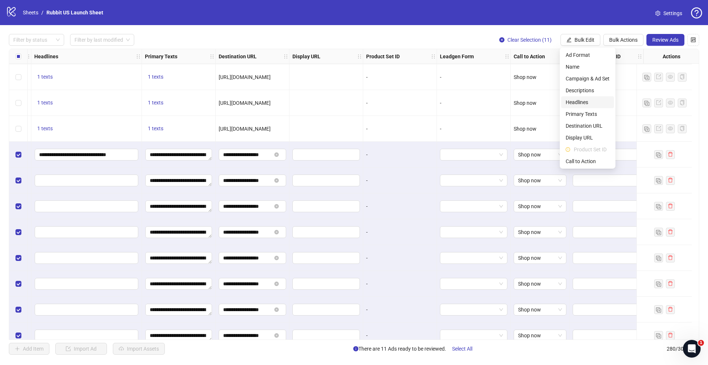
click at [573, 104] on span "Headlines" at bounding box center [587, 102] width 44 height 8
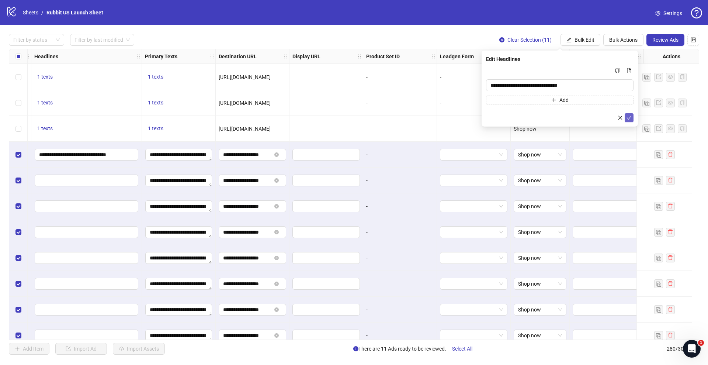
click at [631, 116] on button "submit" at bounding box center [628, 117] width 9 height 9
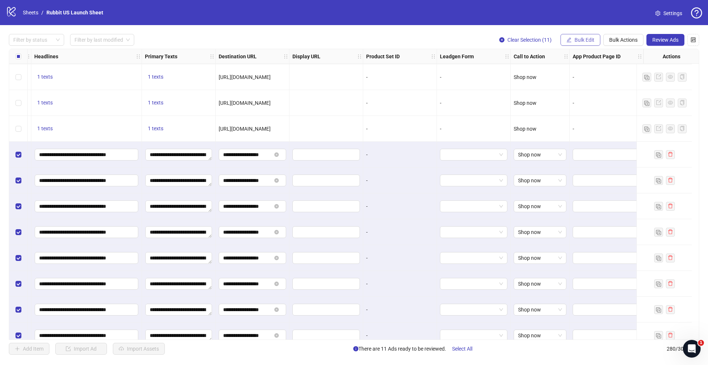
click at [574, 39] on span "Bulk Edit" at bounding box center [584, 40] width 20 height 6
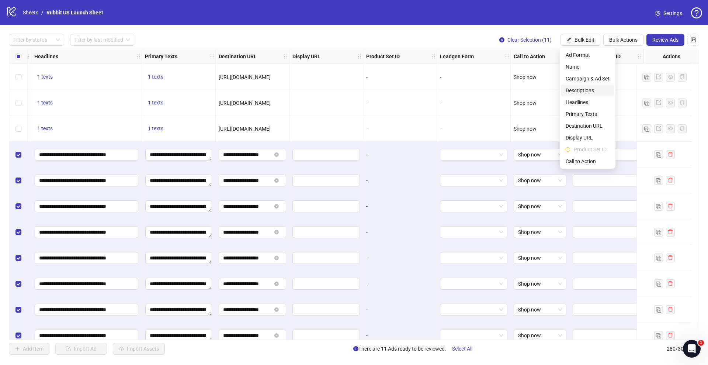
click at [584, 88] on span "Descriptions" at bounding box center [587, 90] width 44 height 8
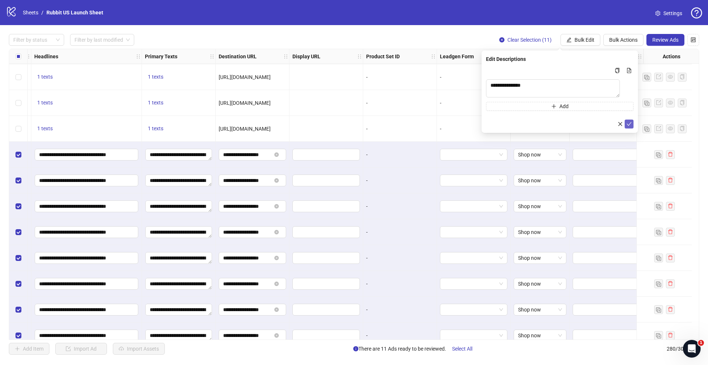
click at [630, 126] on icon "check" at bounding box center [628, 123] width 5 height 5
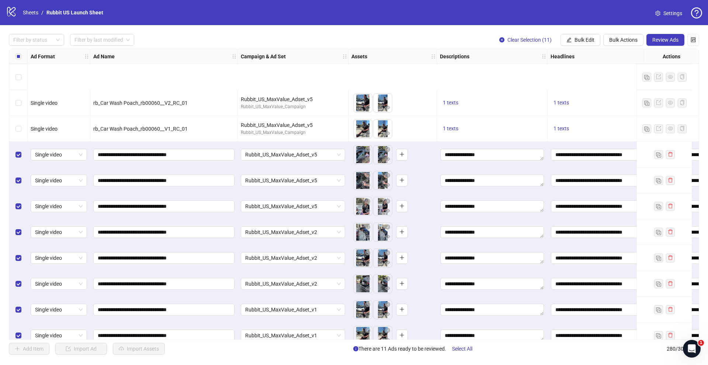
scroll to position [6952, 0]
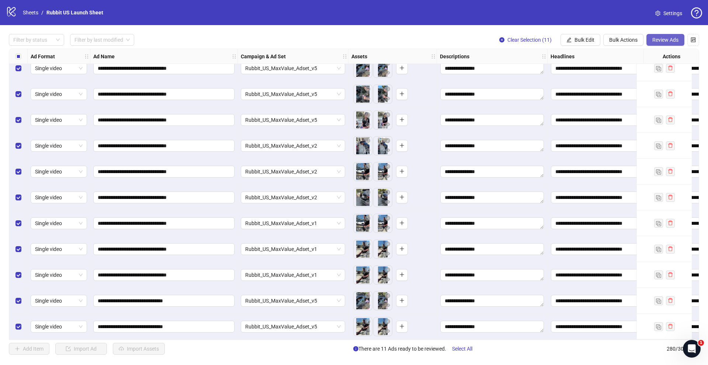
click at [648, 39] on button "Review Ads" at bounding box center [665, 40] width 38 height 12
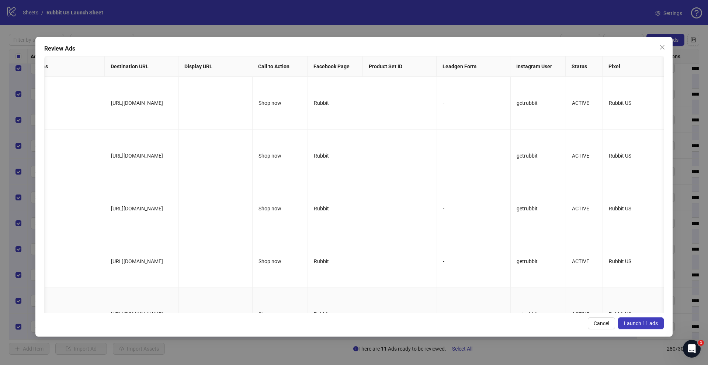
scroll to position [0, 0]
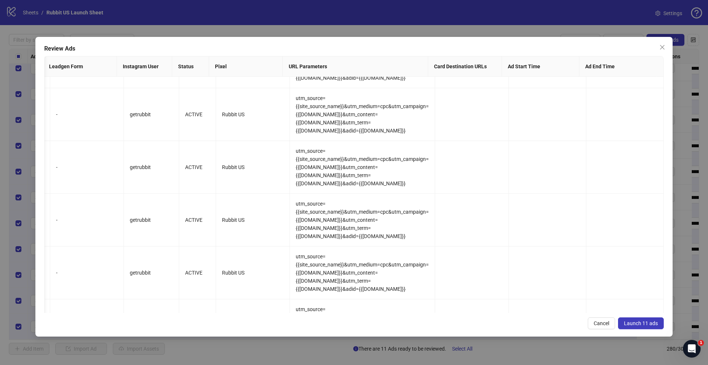
click at [645, 325] on span "Launch 11 ads" at bounding box center [641, 323] width 34 height 6
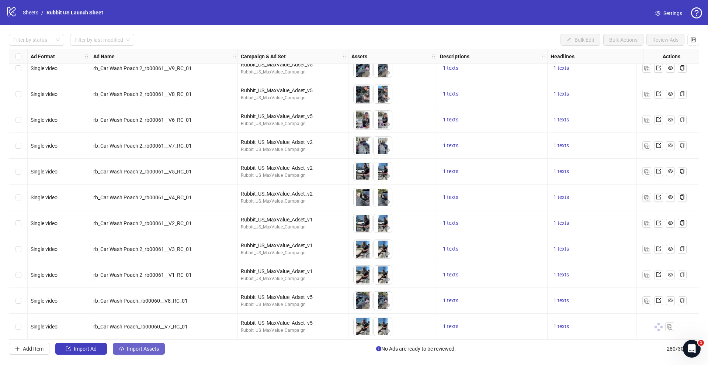
click at [152, 348] on span "Import Assets" at bounding box center [143, 348] width 32 height 6
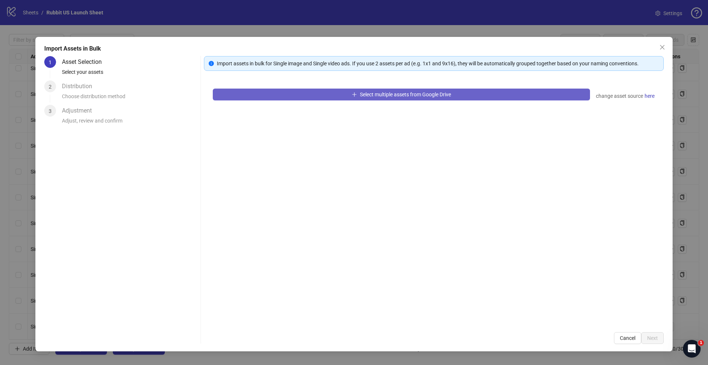
click at [386, 93] on span "Select multiple assets from Google Drive" at bounding box center [405, 94] width 91 height 6
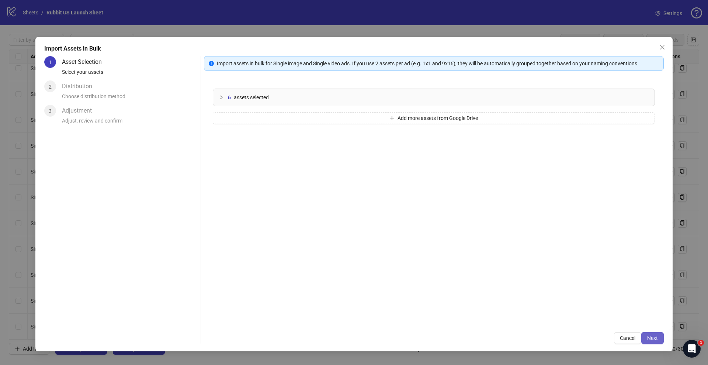
click at [650, 343] on button "Next" at bounding box center [652, 338] width 22 height 12
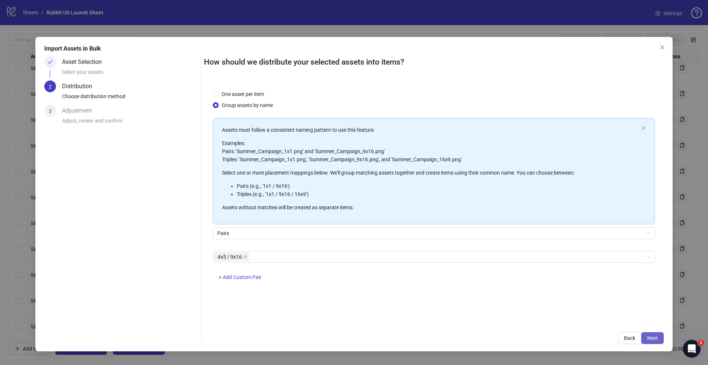
click at [652, 338] on span "Next" at bounding box center [652, 338] width 11 height 6
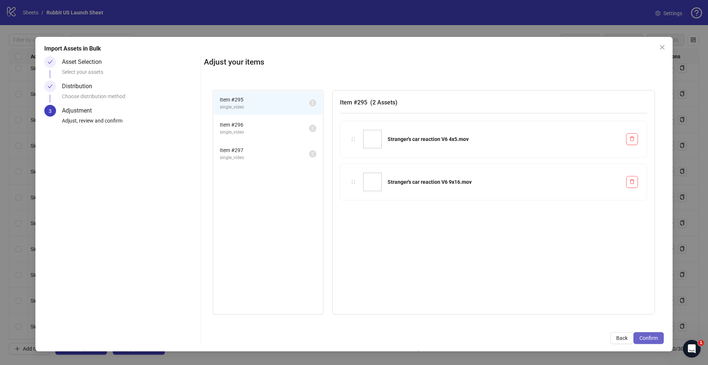
click at [652, 338] on span "Confirm" at bounding box center [648, 338] width 18 height 6
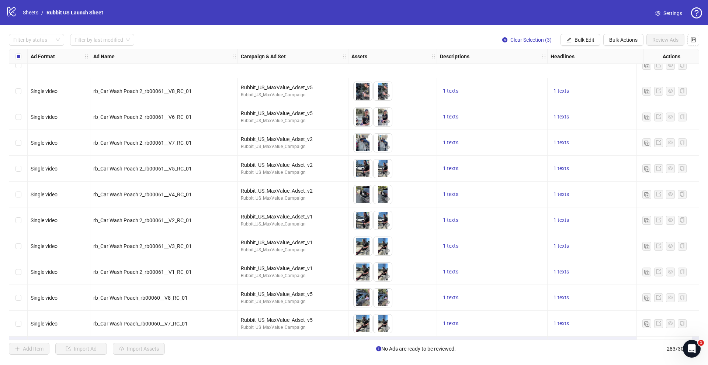
scroll to position [7030, 0]
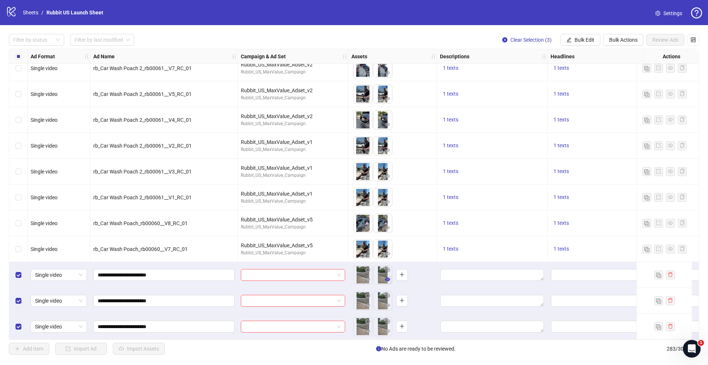
click at [387, 276] on icon "eye" at bounding box center [387, 278] width 5 height 5
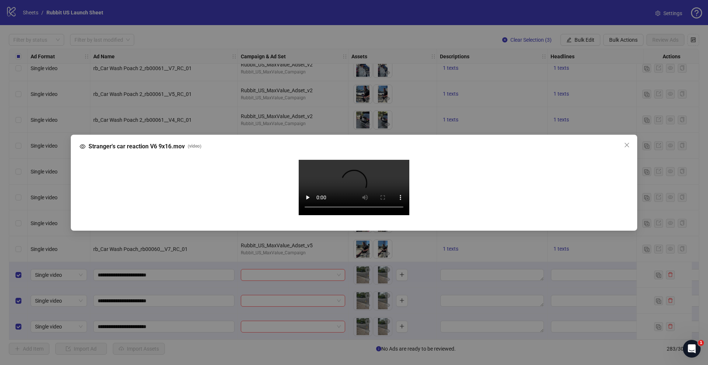
click at [46, 281] on div "Stranger's car reaction V6 9x16.mov ( video ) Your browser does not support the…" at bounding box center [354, 182] width 708 height 365
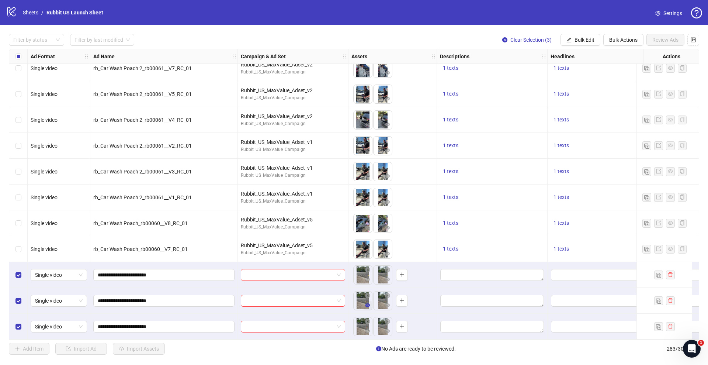
click at [370, 303] on button "button" at bounding box center [367, 305] width 9 height 9
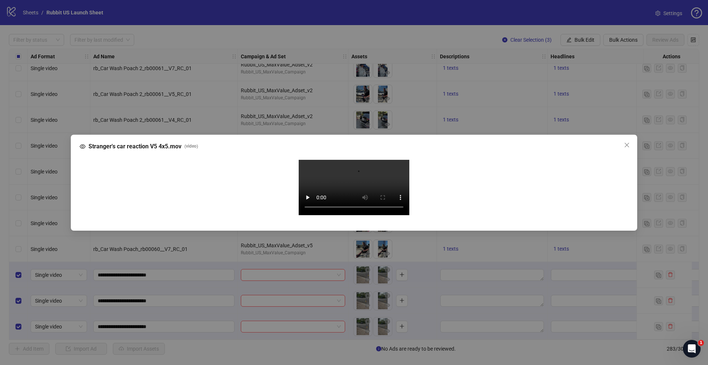
click at [57, 266] on div "Stranger's car reaction V5 4x5.mov ( video ) Your browser does not support the …" at bounding box center [354, 182] width 708 height 365
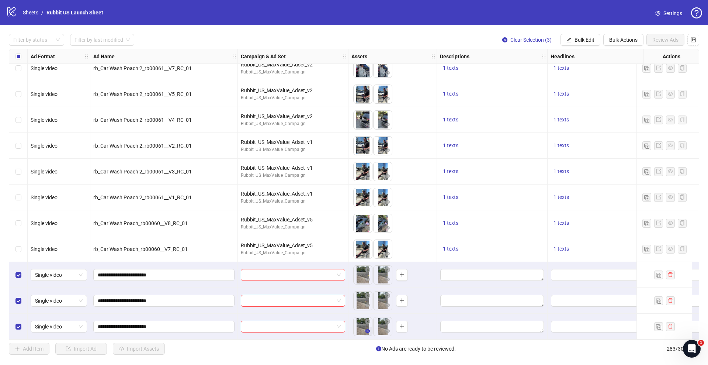
click at [366, 329] on icon "eye" at bounding box center [367, 331] width 5 height 4
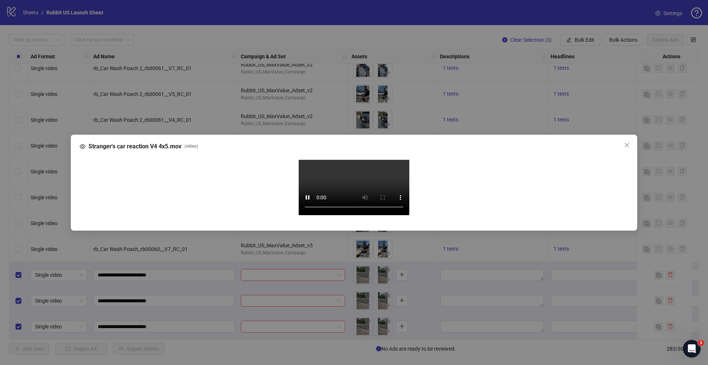
click at [50, 201] on div "Stranger's car reaction V4 4x5.mov ( video ) Your browser does not support the …" at bounding box center [354, 182] width 708 height 365
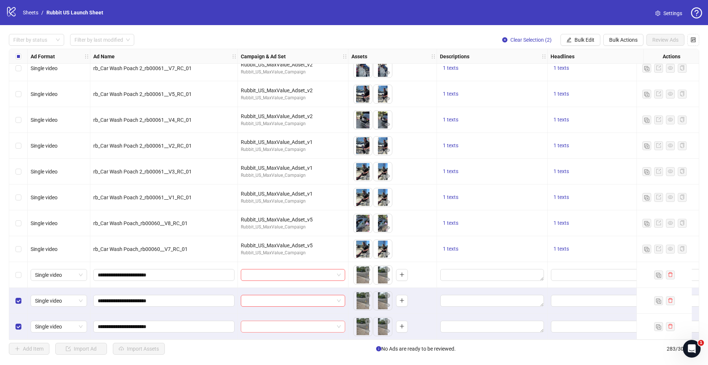
click at [283, 321] on input "search" at bounding box center [289, 326] width 89 height 11
type input "***"
click at [272, 304] on div "Rubbit_US_MenOnly_25-55" at bounding box center [286, 301] width 78 height 8
click at [267, 299] on input "search" at bounding box center [289, 300] width 89 height 11
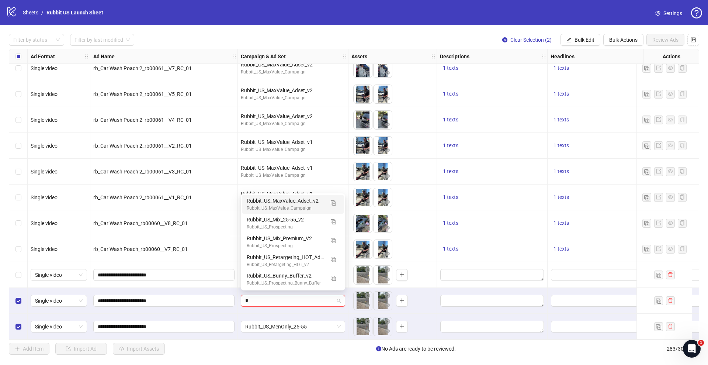
type input "**"
click at [288, 203] on div "Rubbit_US_MaxValue_Adset_v2" at bounding box center [286, 200] width 78 height 8
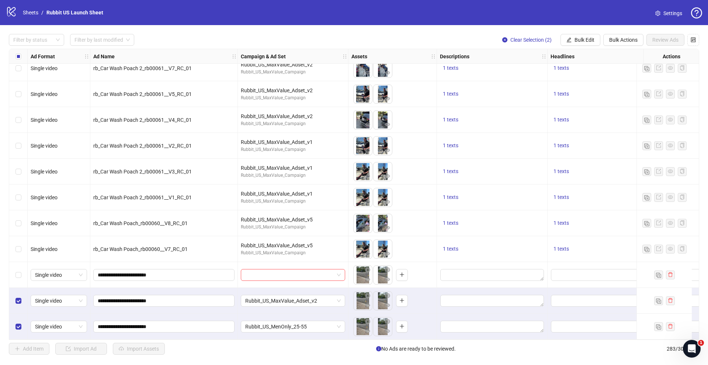
scroll to position [7030, 98]
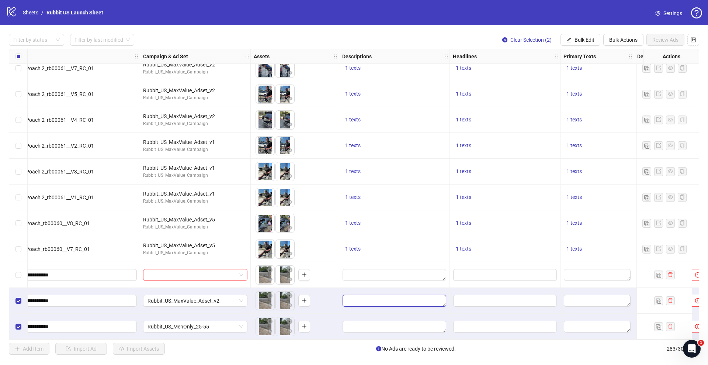
click at [358, 299] on textarea "Edit values" at bounding box center [394, 301] width 104 height 12
click at [387, 290] on div at bounding box center [394, 301] width 111 height 26
click at [387, 295] on textarea "Edit values" at bounding box center [394, 301] width 104 height 12
click at [365, 258] on textarea "Multi-text input container - paste or copy values" at bounding box center [394, 257] width 101 height 20
type textarea "*"
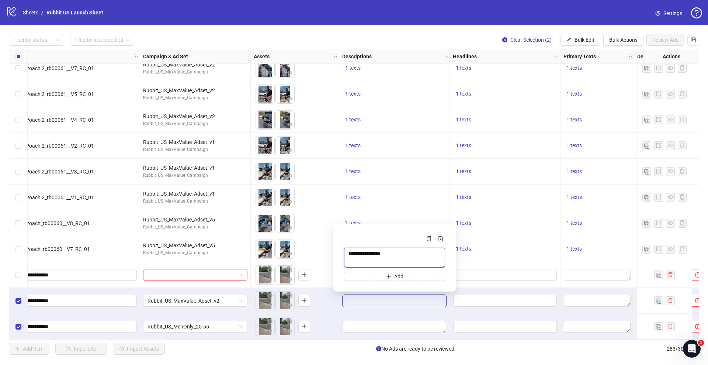
type textarea "**********"
click at [472, 245] on button "1 texts" at bounding box center [463, 248] width 21 height 9
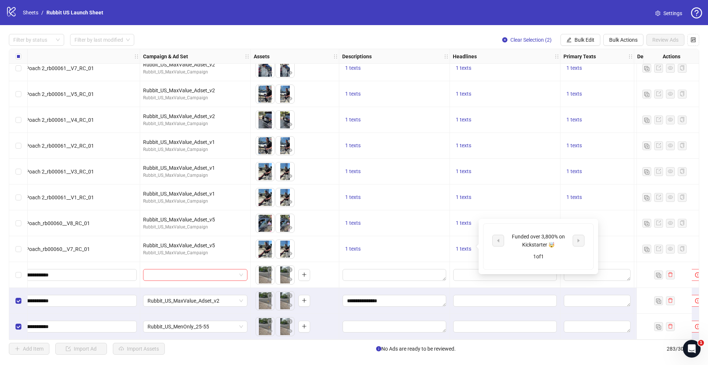
click at [523, 234] on div "Funded over 3,800% on Kickstarter 🤯" at bounding box center [538, 240] width 61 height 16
copy div "Funded over 3,800% on Kickstarter 🤯"
click at [499, 305] on div at bounding box center [505, 301] width 111 height 26
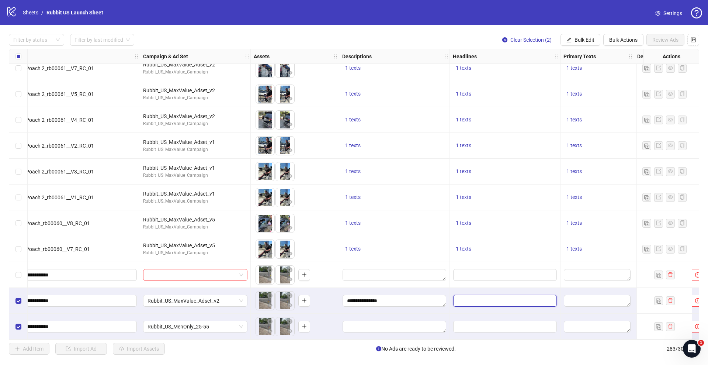
click at [502, 300] on input "Edit values" at bounding box center [505, 301] width 104 height 12
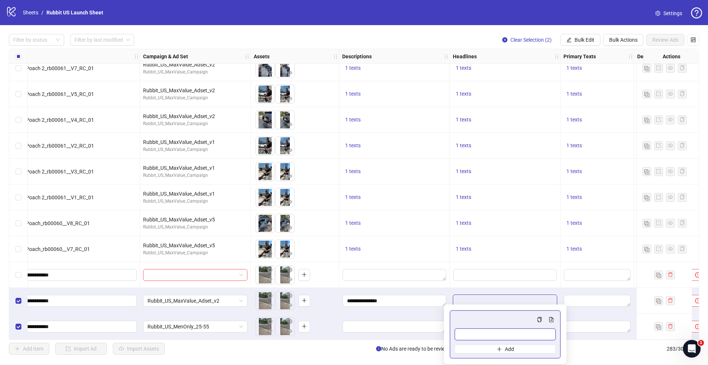
click at [499, 331] on input "Multi-input container - paste or copy values" at bounding box center [504, 334] width 101 height 12
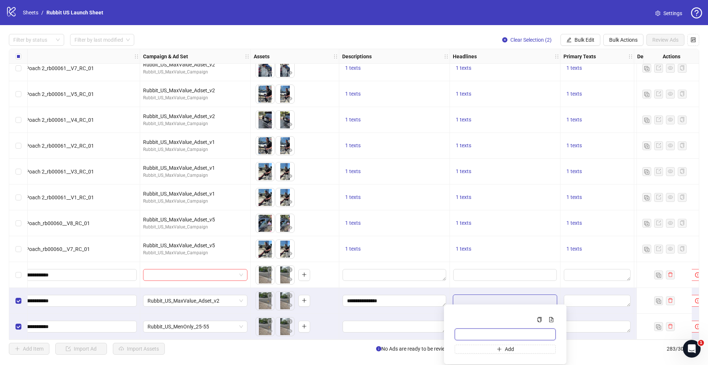
paste input "**********"
type input "**********"
click at [573, 248] on span "1 texts" at bounding box center [573, 248] width 15 height 6
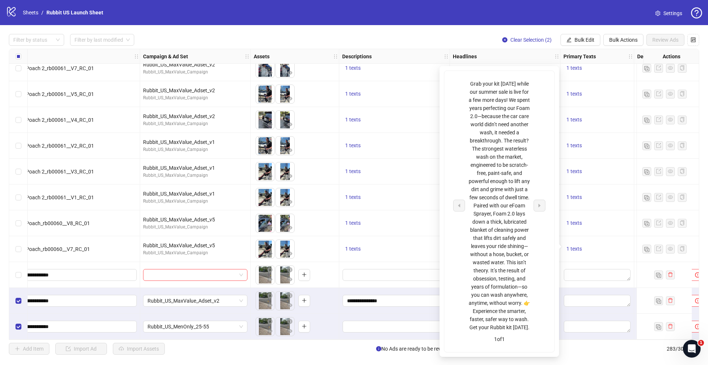
click at [515, 241] on div "Grab your kit [DATE] while our summer sale is live for a few more days! We spen…" at bounding box center [498, 205] width 61 height 251
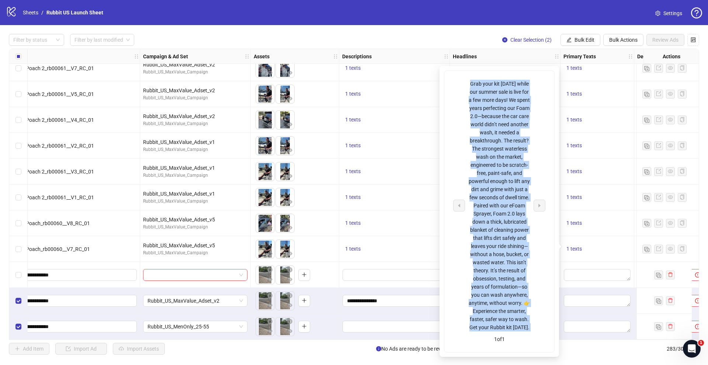
click at [515, 241] on div "Grab your kit [DATE] while our summer sale is live for a few more days! We spen…" at bounding box center [498, 205] width 61 height 251
copy div "Grab your kit [DATE] while our summer sale is live for a few more days! We spen…"
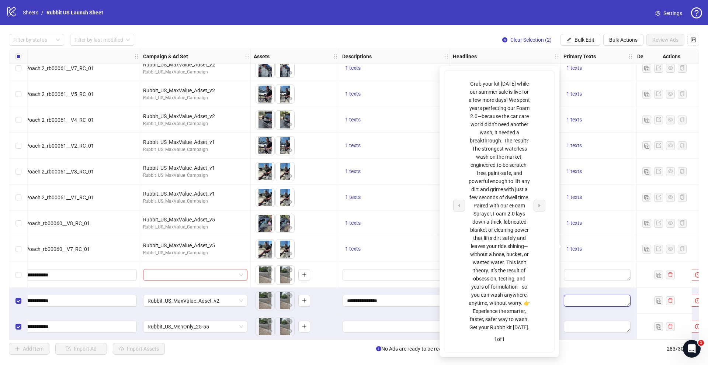
click at [585, 299] on textarea "Edit values" at bounding box center [597, 301] width 67 height 12
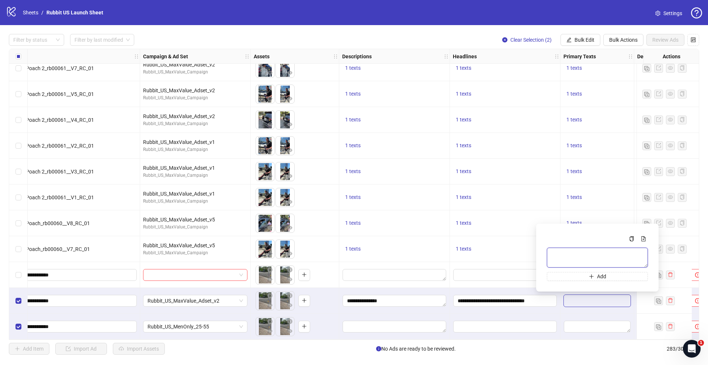
click at [562, 257] on textarea "Multi-text input container - paste or copy values" at bounding box center [597, 257] width 101 height 20
paste textarea "**********"
type textarea "**********"
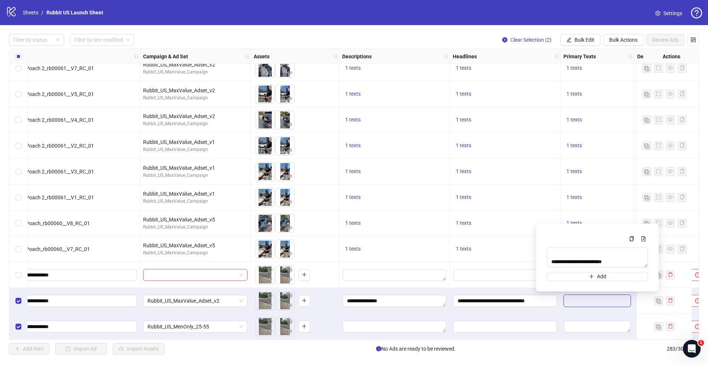
click at [571, 306] on div at bounding box center [597, 301] width 74 height 26
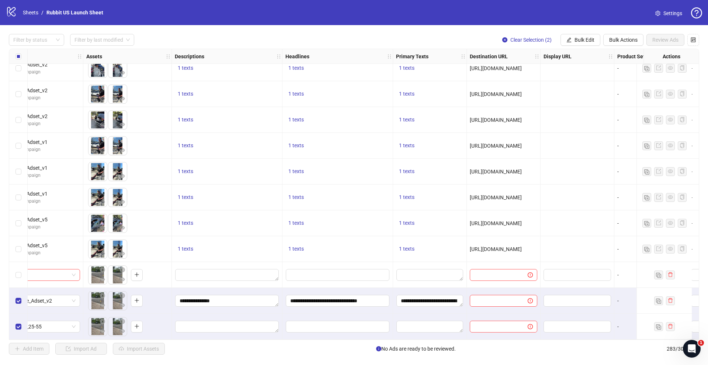
click at [494, 247] on span "[URL][DOMAIN_NAME]" at bounding box center [496, 249] width 52 height 6
copy span "[URL][DOMAIN_NAME]"
click at [498, 289] on div at bounding box center [504, 301] width 74 height 26
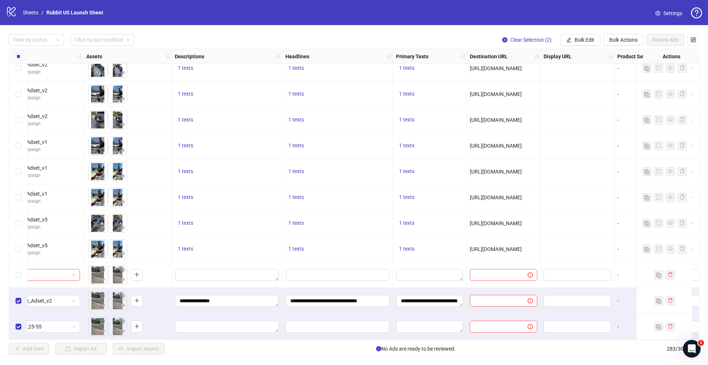
click at [489, 247] on span "[URL][DOMAIN_NAME]" at bounding box center [496, 249] width 52 height 6
copy span "[URL][DOMAIN_NAME]"
click at [498, 302] on span at bounding box center [503, 301] width 67 height 12
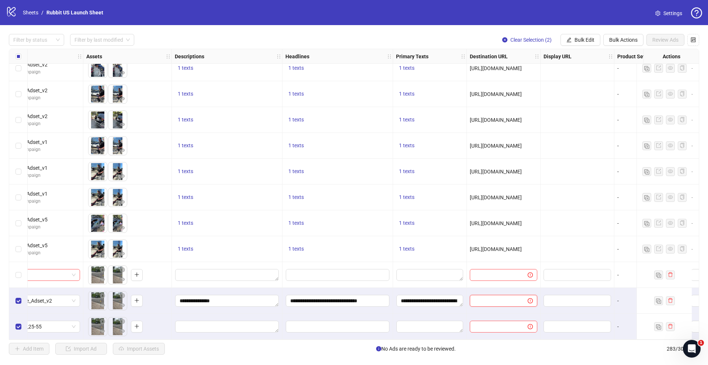
paste input "**********"
type input "**********"
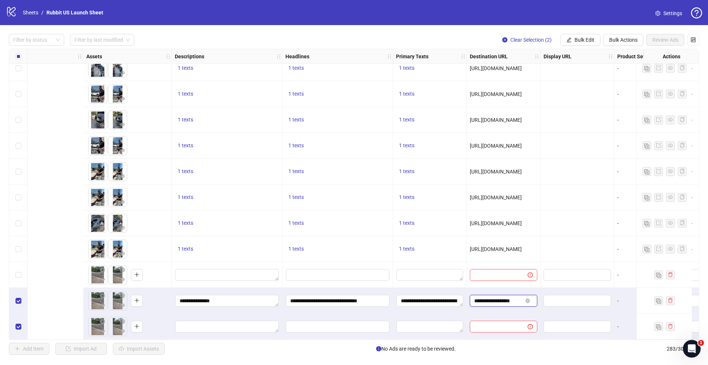
scroll to position [7030, 523]
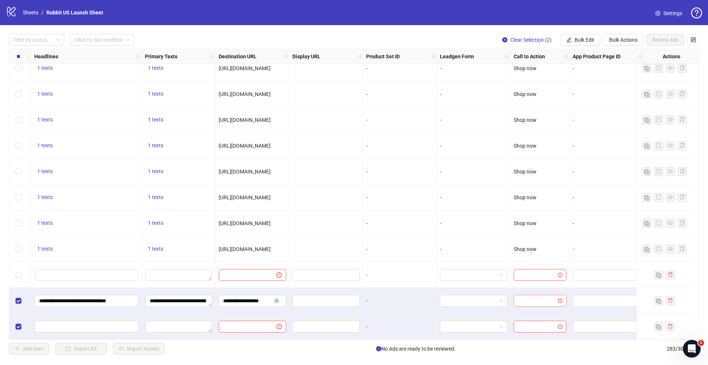
click at [529, 296] on input "search" at bounding box center [536, 300] width 37 height 11
type input "**"
click at [529, 280] on div "Shop now" at bounding box center [532, 283] width 41 height 8
click at [589, 38] on span "Bulk Edit" at bounding box center [584, 40] width 20 height 6
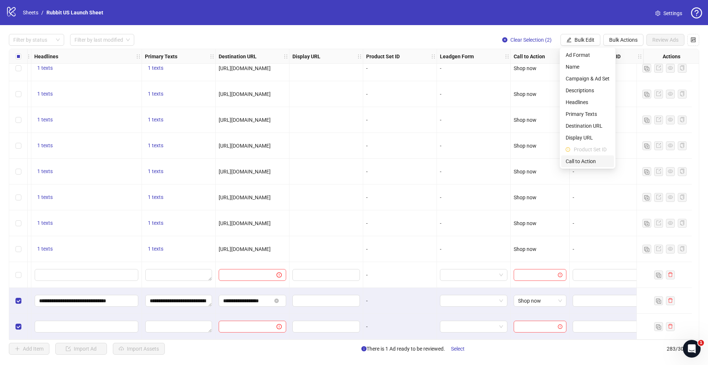
click at [592, 160] on span "Call to Action" at bounding box center [587, 161] width 44 height 8
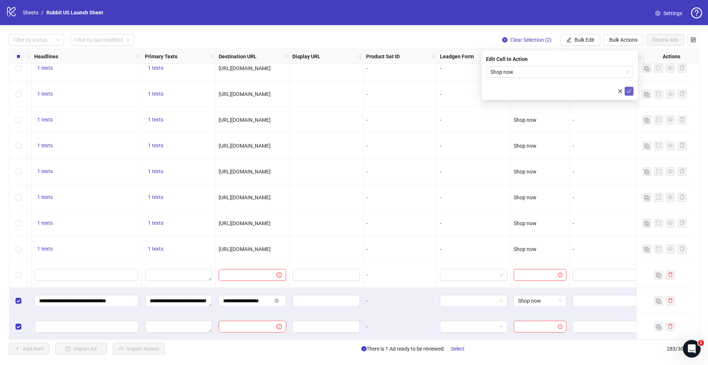
click at [627, 91] on icon "check" at bounding box center [629, 91] width 5 height 4
click at [579, 38] on span "Bulk Edit" at bounding box center [584, 40] width 20 height 6
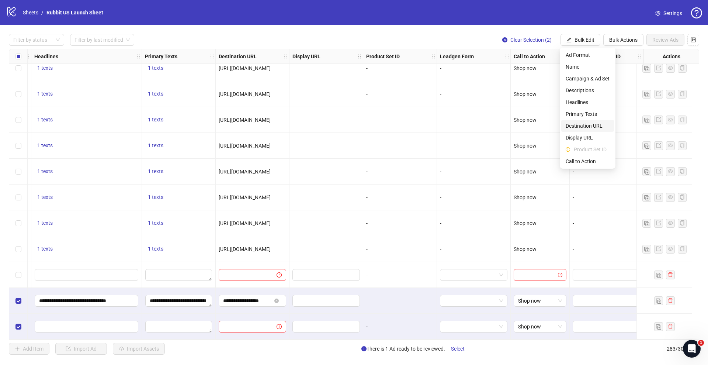
click at [591, 128] on span "Destination URL" at bounding box center [587, 126] width 44 height 8
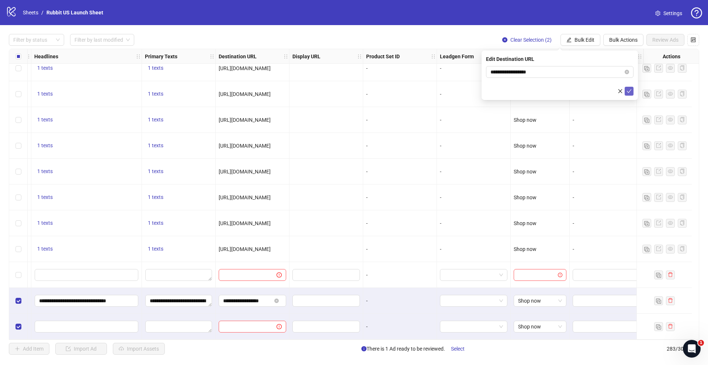
click at [633, 91] on button "submit" at bounding box center [628, 91] width 9 height 9
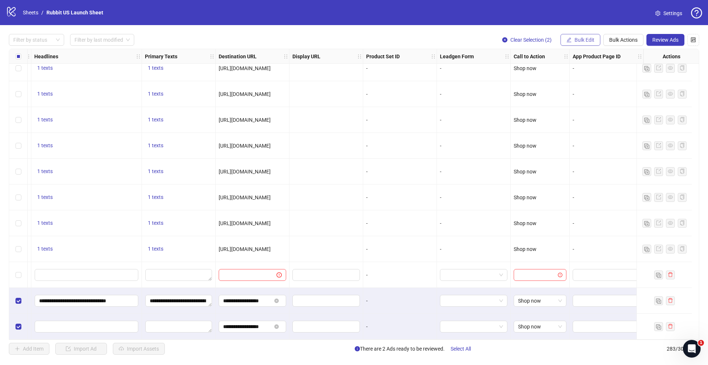
click at [572, 42] on button "Bulk Edit" at bounding box center [580, 40] width 40 height 12
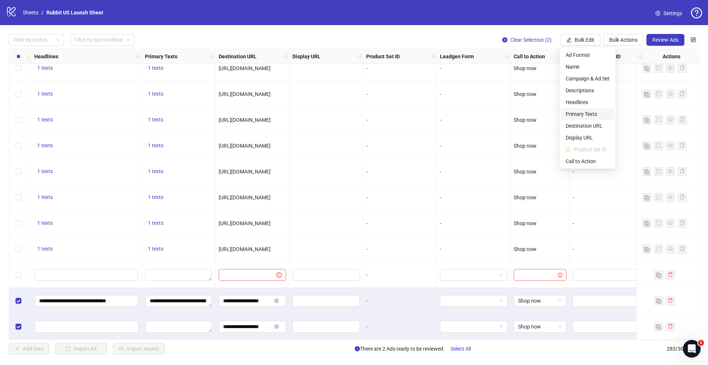
click at [579, 116] on span "Primary Texts" at bounding box center [587, 114] width 44 height 8
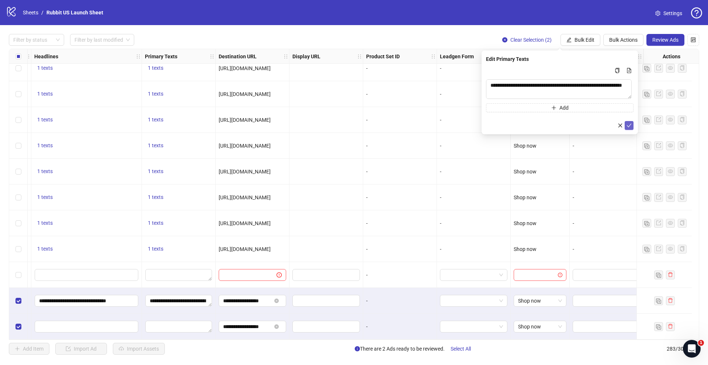
click at [631, 125] on icon "check" at bounding box center [628, 125] width 5 height 5
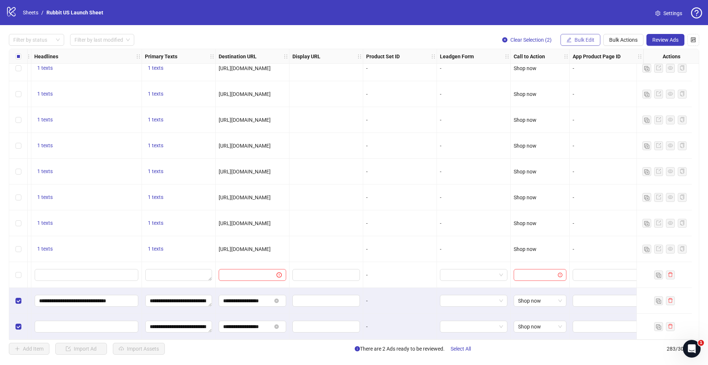
click at [578, 40] on span "Bulk Edit" at bounding box center [584, 40] width 20 height 6
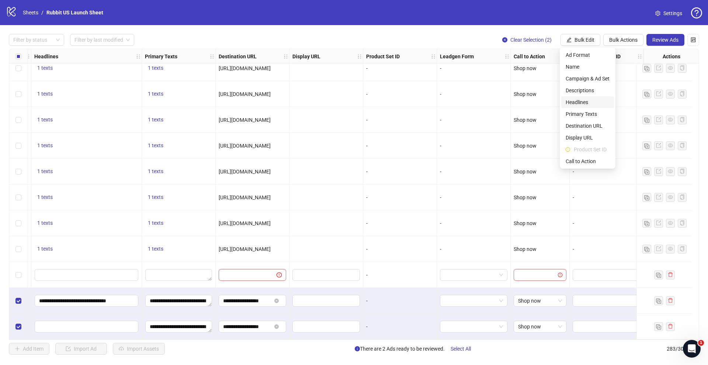
click at [589, 102] on span "Headlines" at bounding box center [587, 102] width 44 height 8
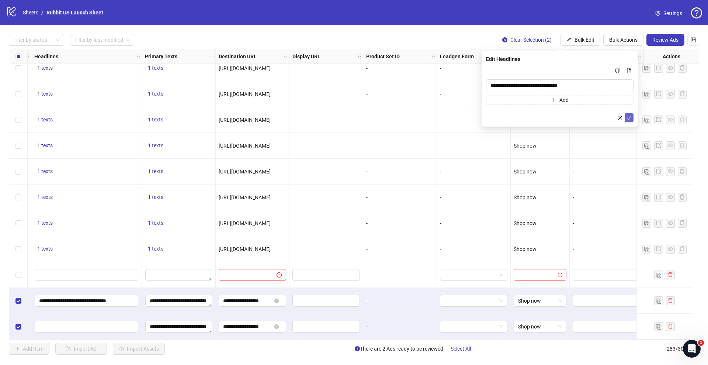
click at [629, 119] on icon "check" at bounding box center [628, 117] width 5 height 5
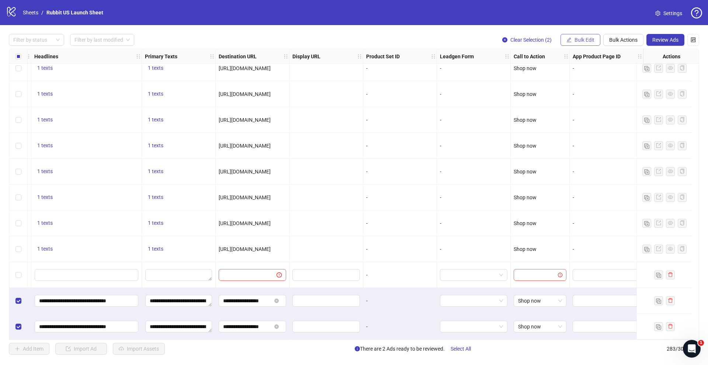
click at [568, 42] on icon "edit" at bounding box center [569, 39] width 5 height 5
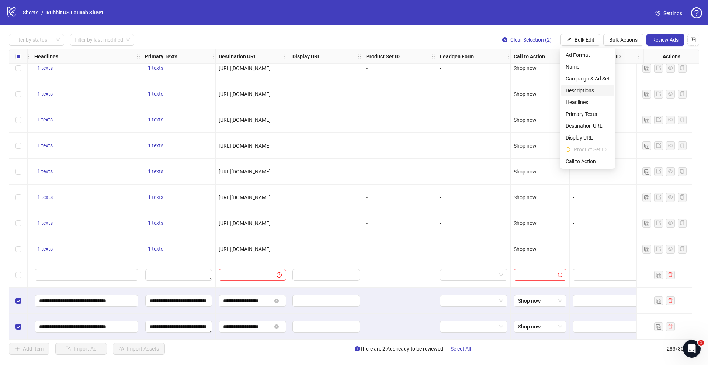
click at [584, 94] on span "Descriptions" at bounding box center [587, 90] width 44 height 8
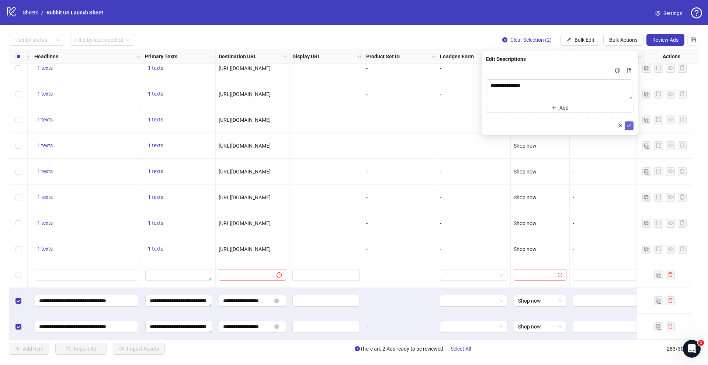
click at [628, 124] on icon "check" at bounding box center [628, 125] width 5 height 5
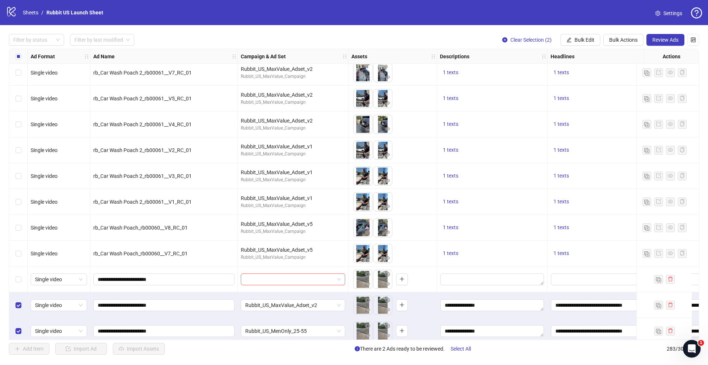
scroll to position [7030, 0]
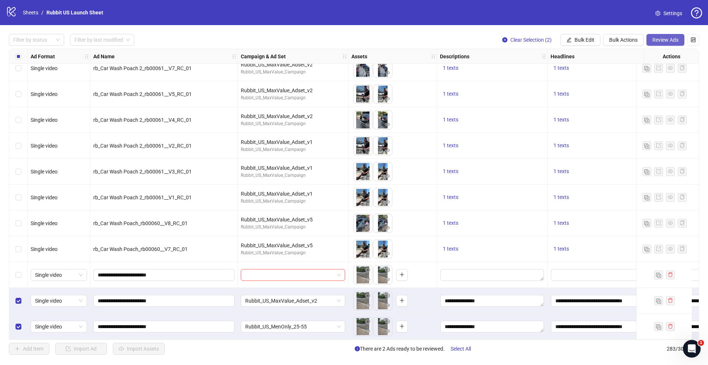
click at [659, 45] on button "Review Ads" at bounding box center [665, 40] width 38 height 12
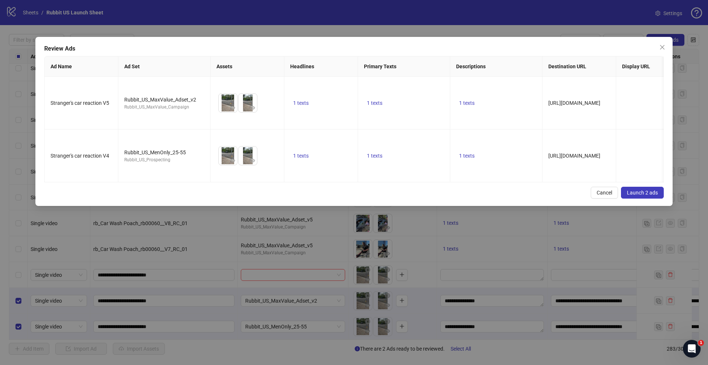
click at [645, 189] on span "Launch 2 ads" at bounding box center [642, 192] width 31 height 6
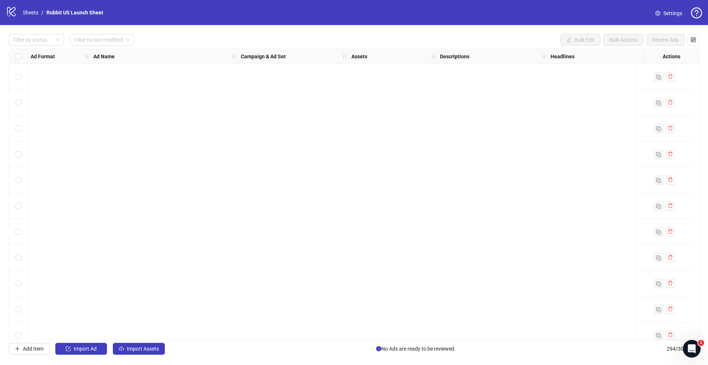
scroll to position [7313, 0]
